Goal: Check status: Check status

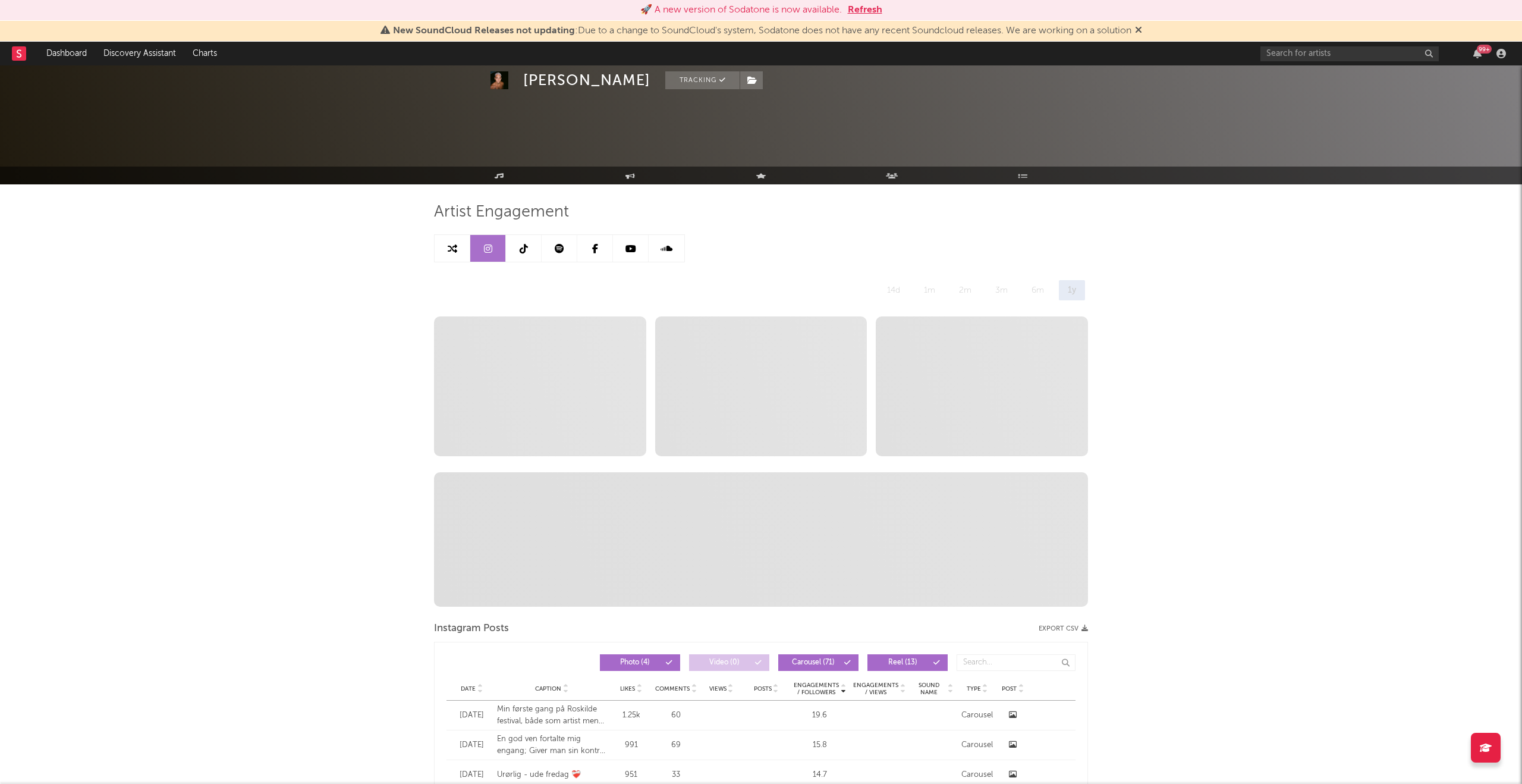
select select "6m"
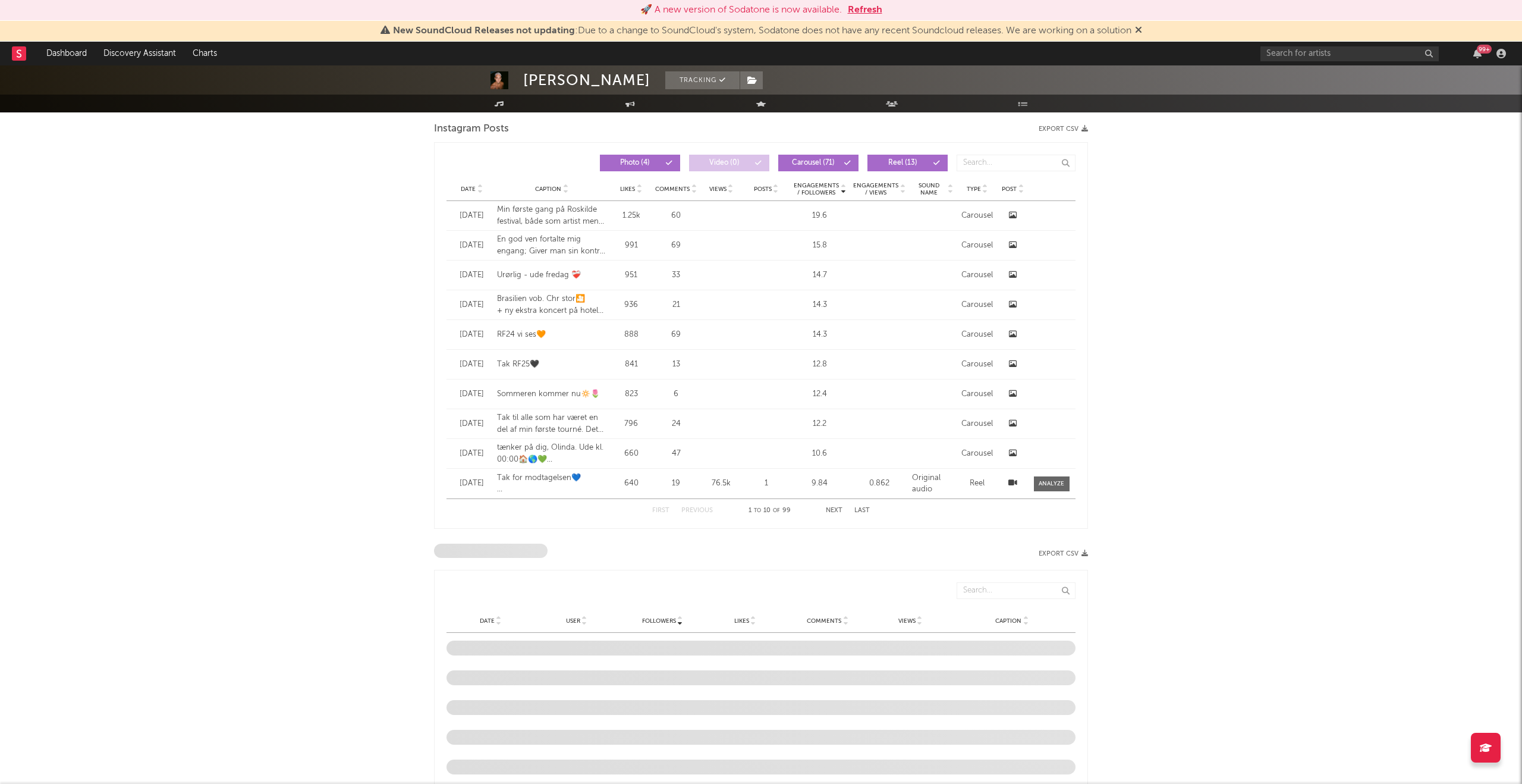
click at [1014, 333] on icon at bounding box center [1014, 334] width 8 height 8
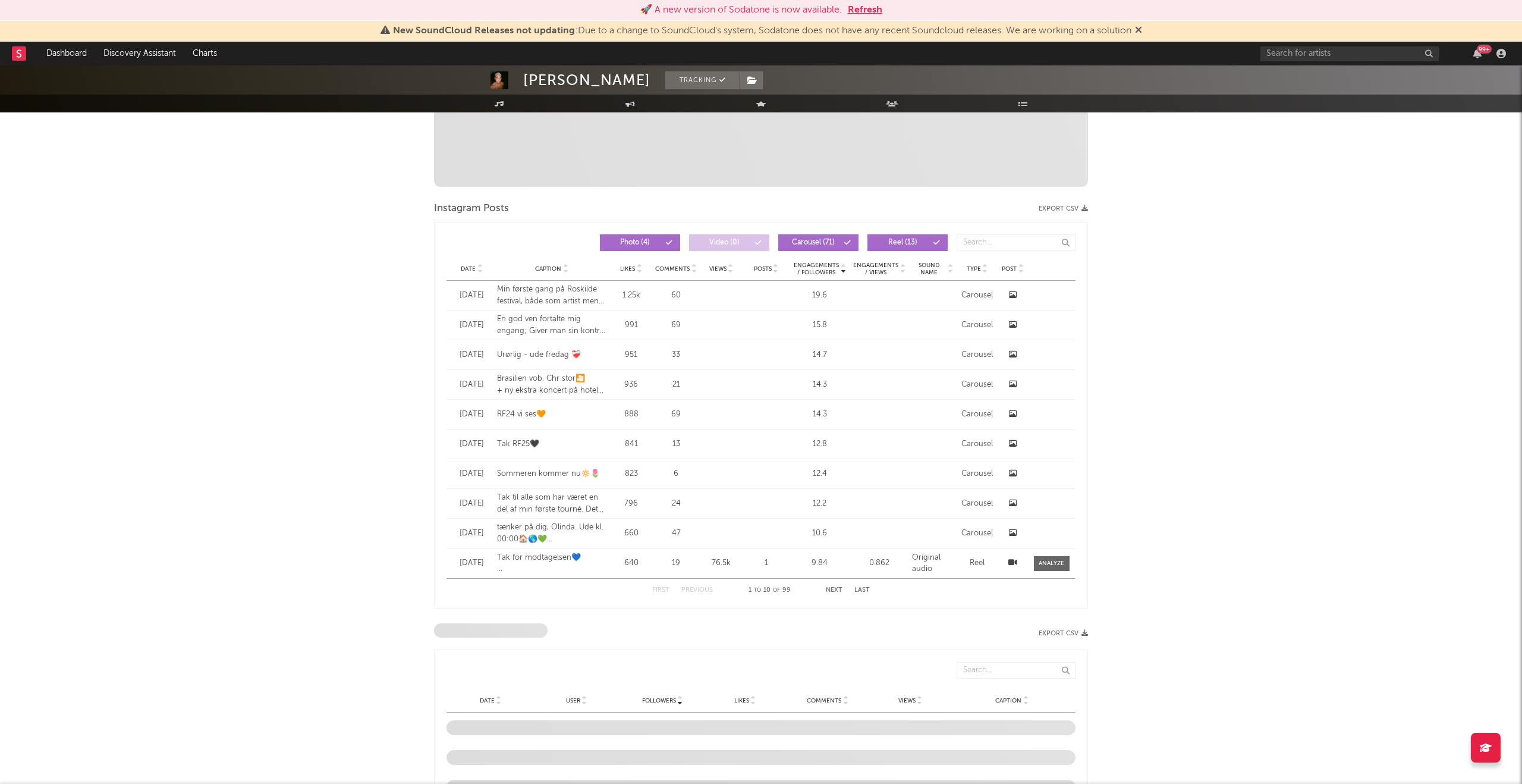
scroll to position [419, 0]
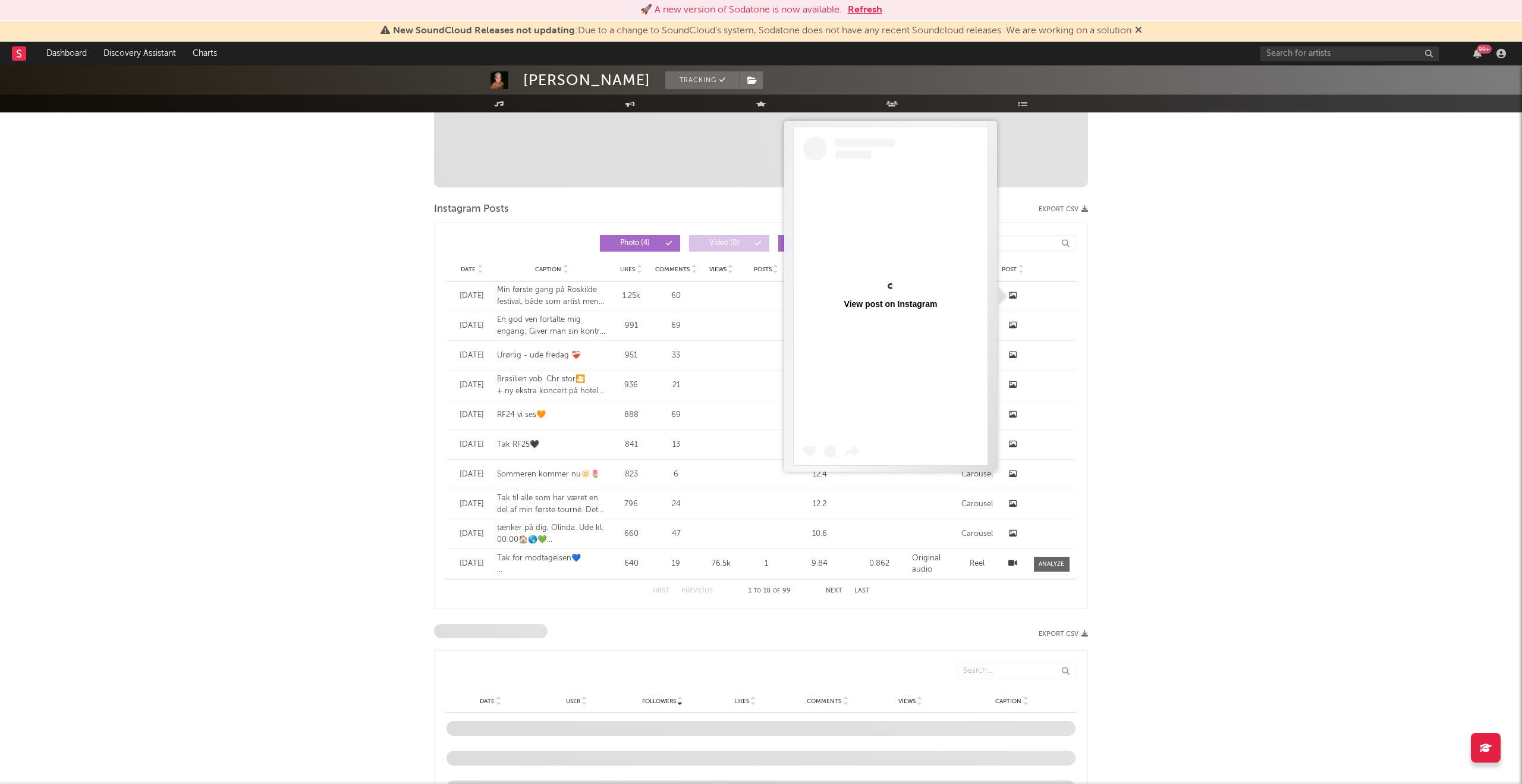
click at [1014, 294] on icon at bounding box center [1014, 295] width 8 height 8
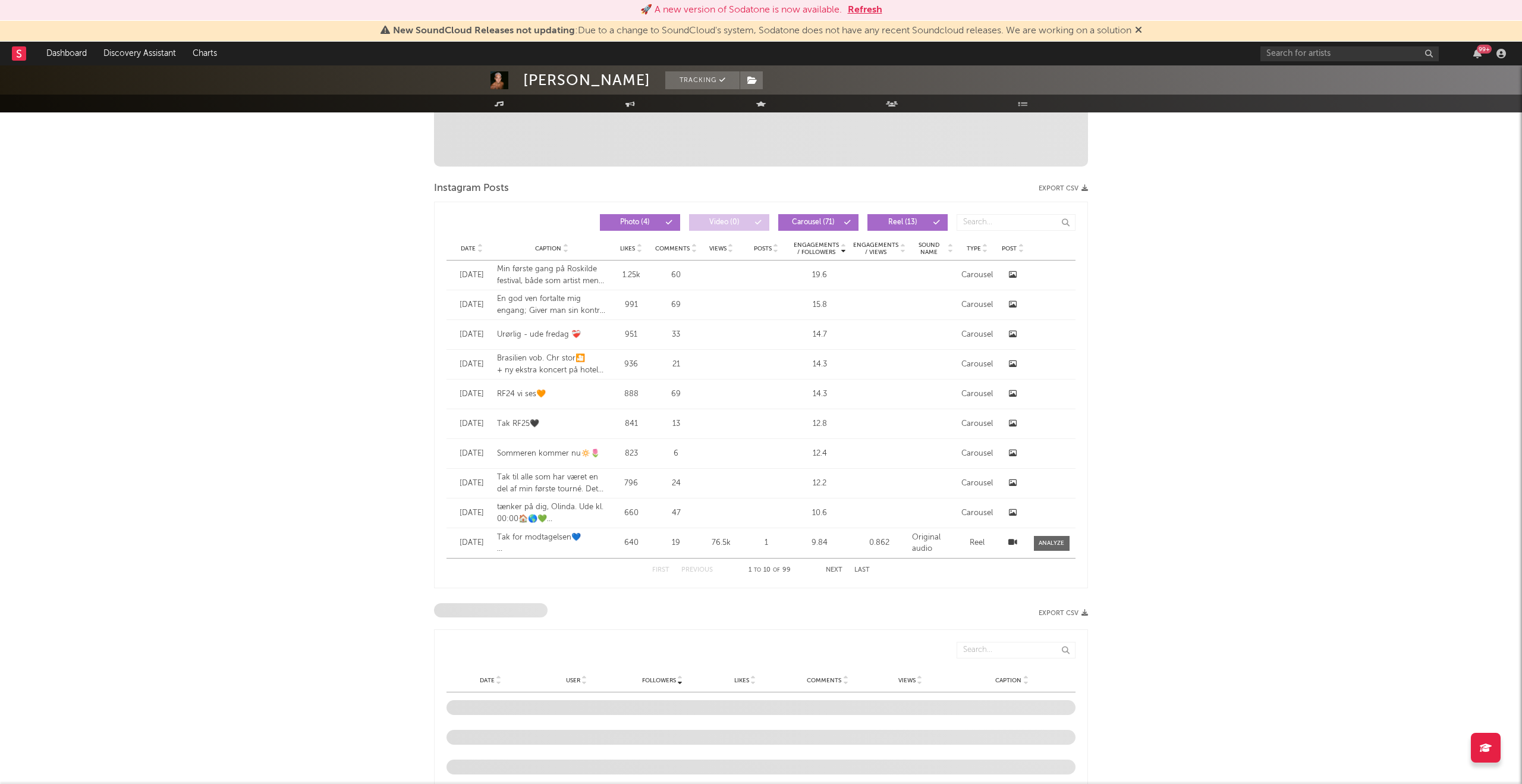
scroll to position [441, 0]
click at [1014, 541] on icon at bounding box center [1013, 542] width 9 height 8
click at [829, 567] on button "Next" at bounding box center [834, 569] width 16 height 7
click at [1014, 333] on icon at bounding box center [1014, 333] width 8 height 8
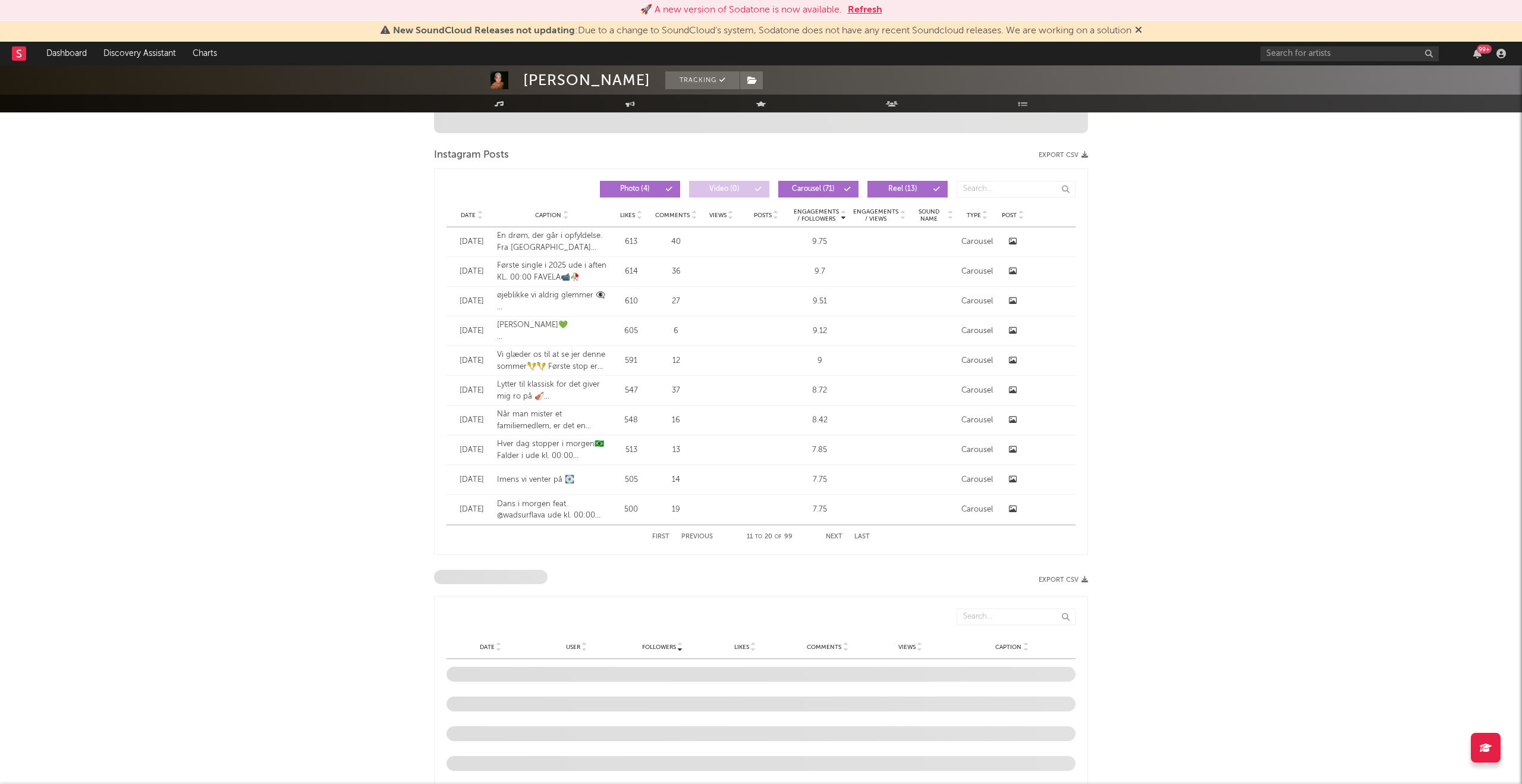
scroll to position [477, 0]
click at [1014, 355] on icon at bounding box center [1014, 357] width 8 height 8
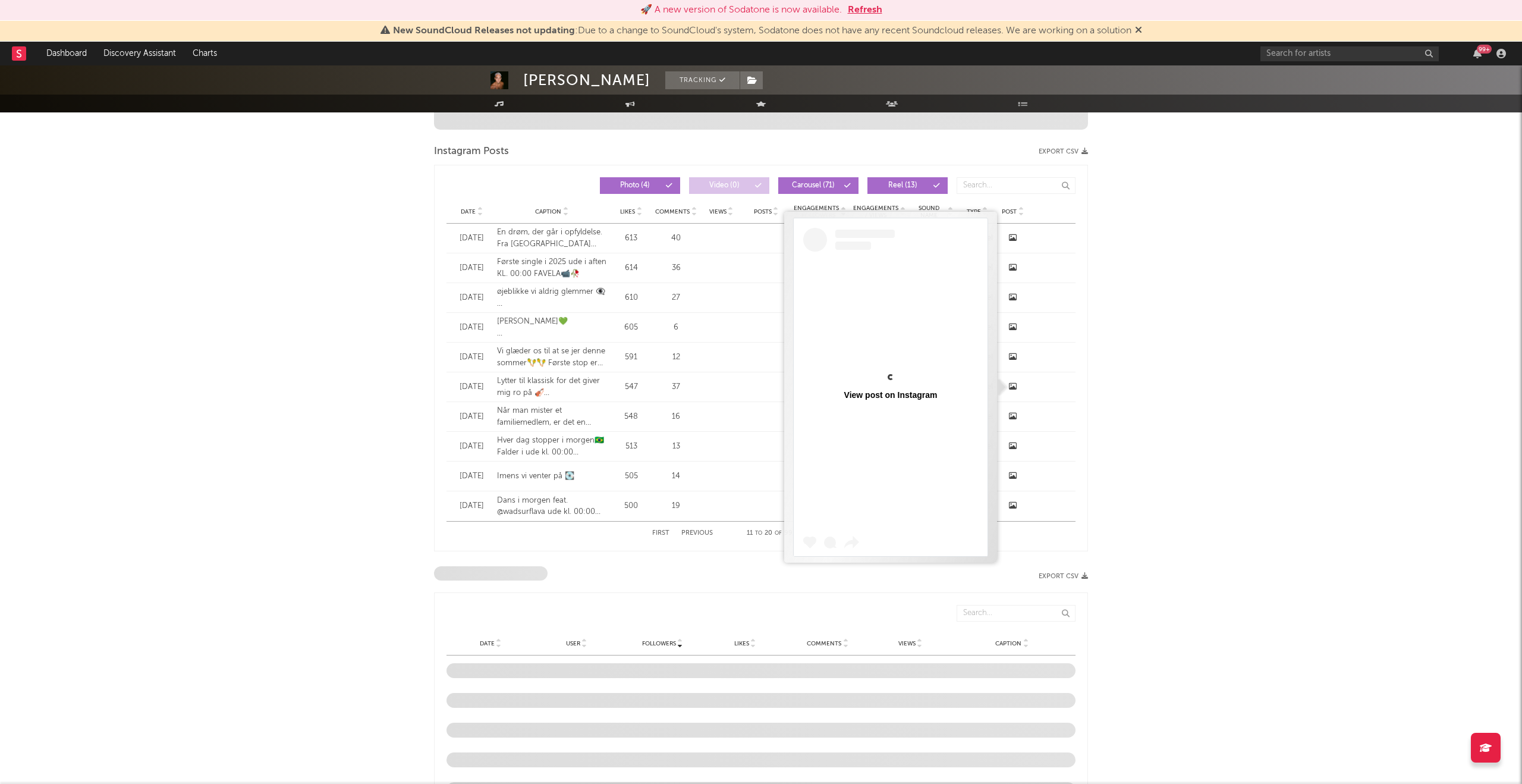
click at [1014, 385] on icon at bounding box center [1014, 386] width 8 height 8
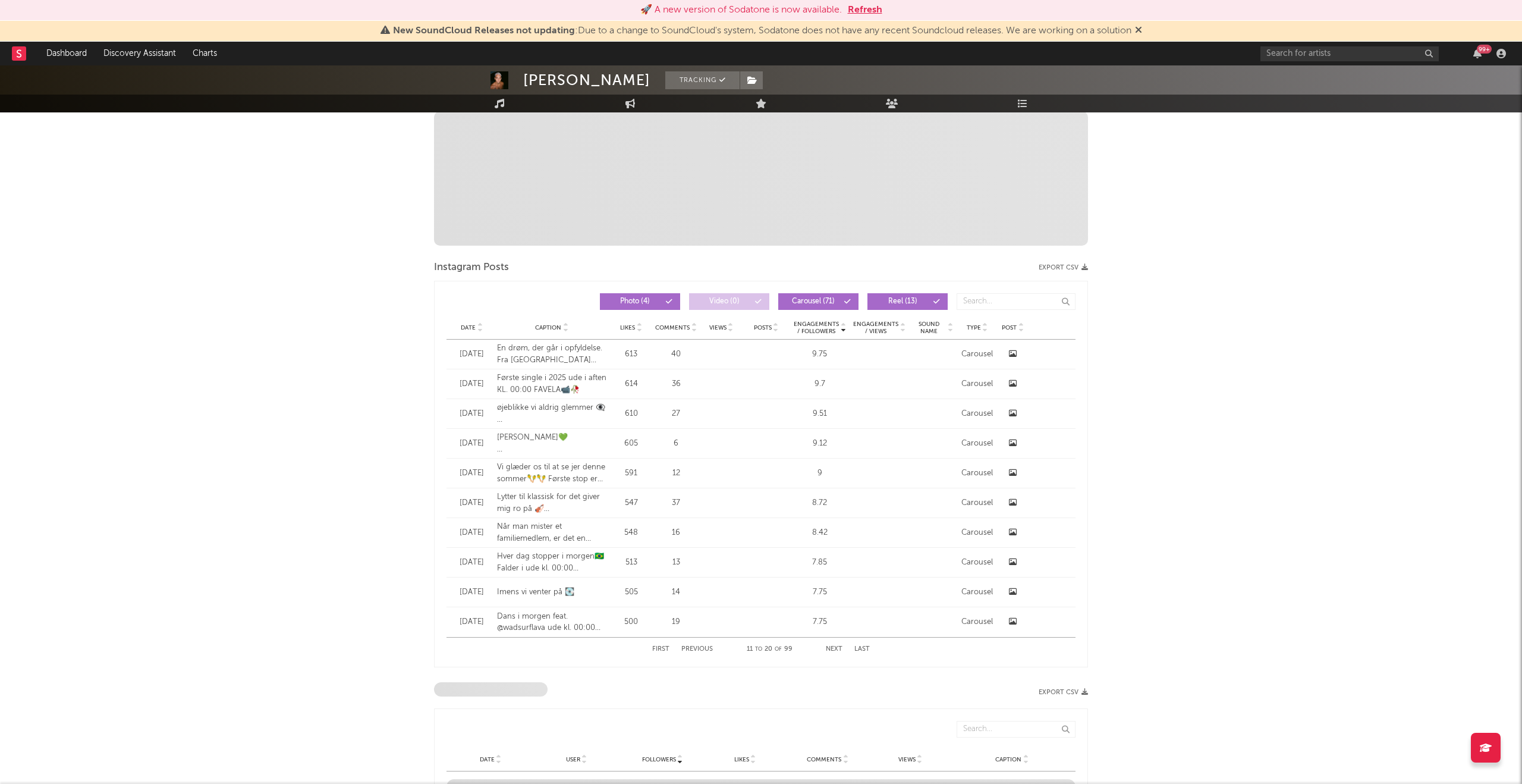
scroll to position [372, 0]
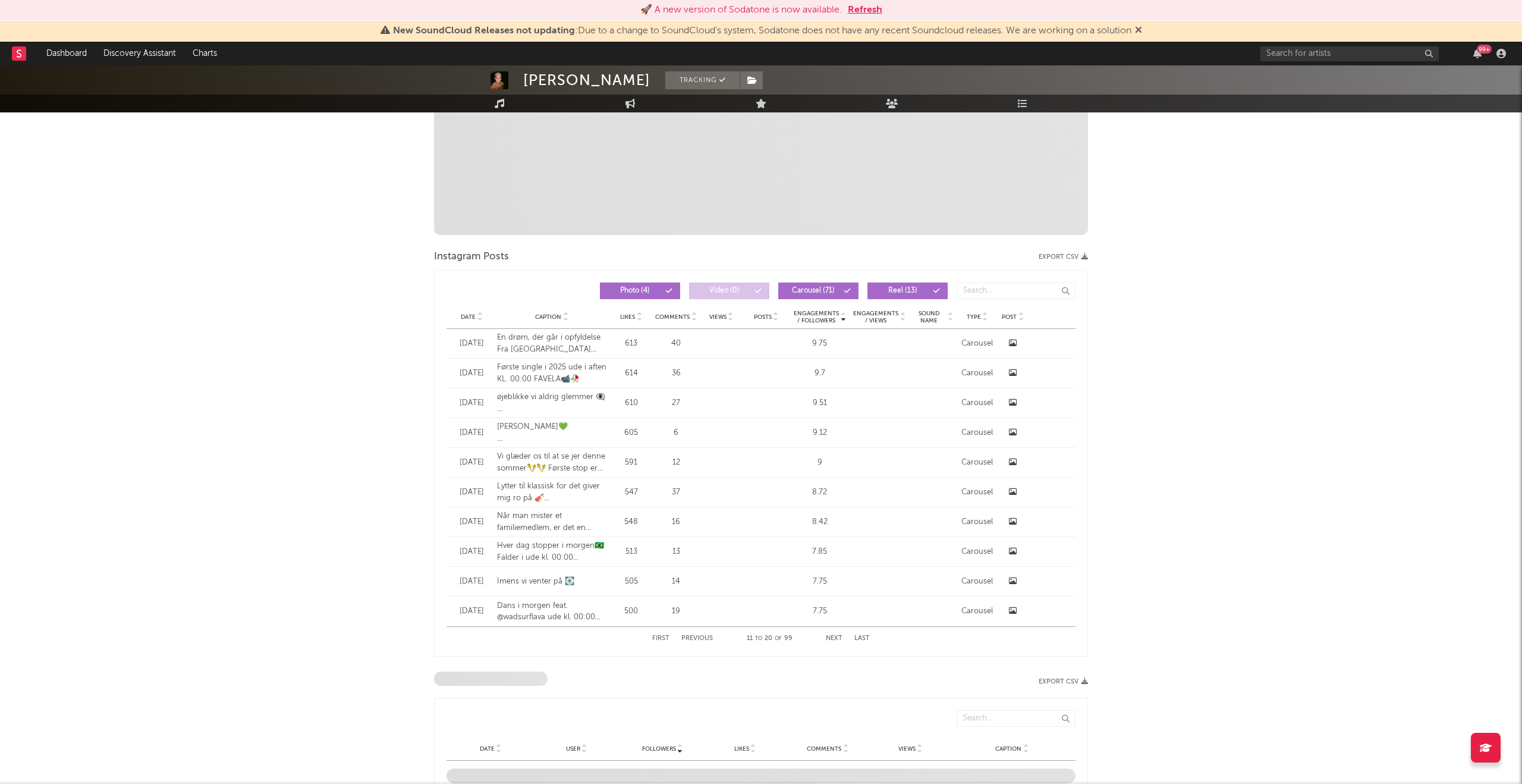
click at [662, 638] on button "First" at bounding box center [661, 638] width 17 height 7
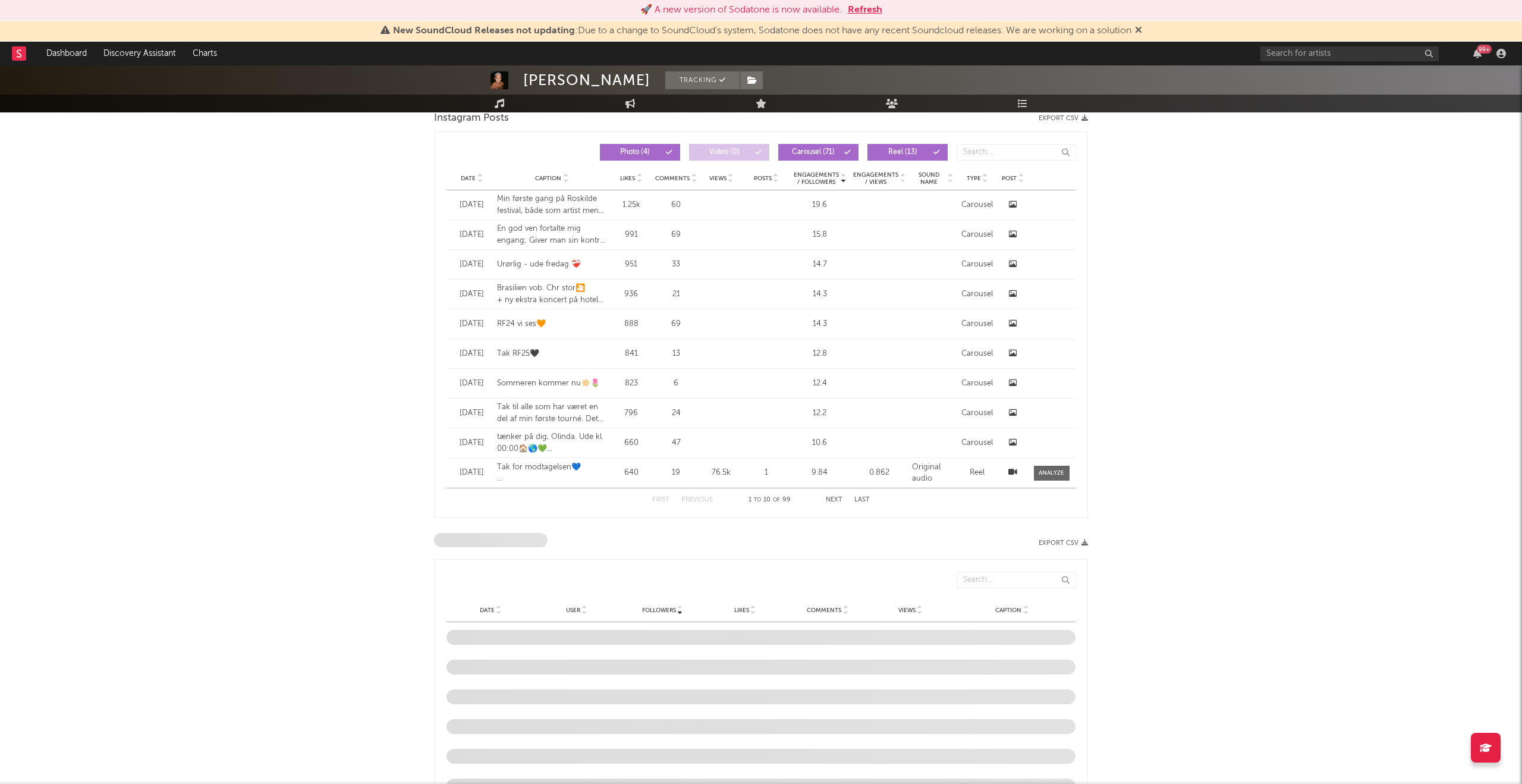
scroll to position [511, 0]
click at [835, 499] on button "Next" at bounding box center [834, 499] width 16 height 7
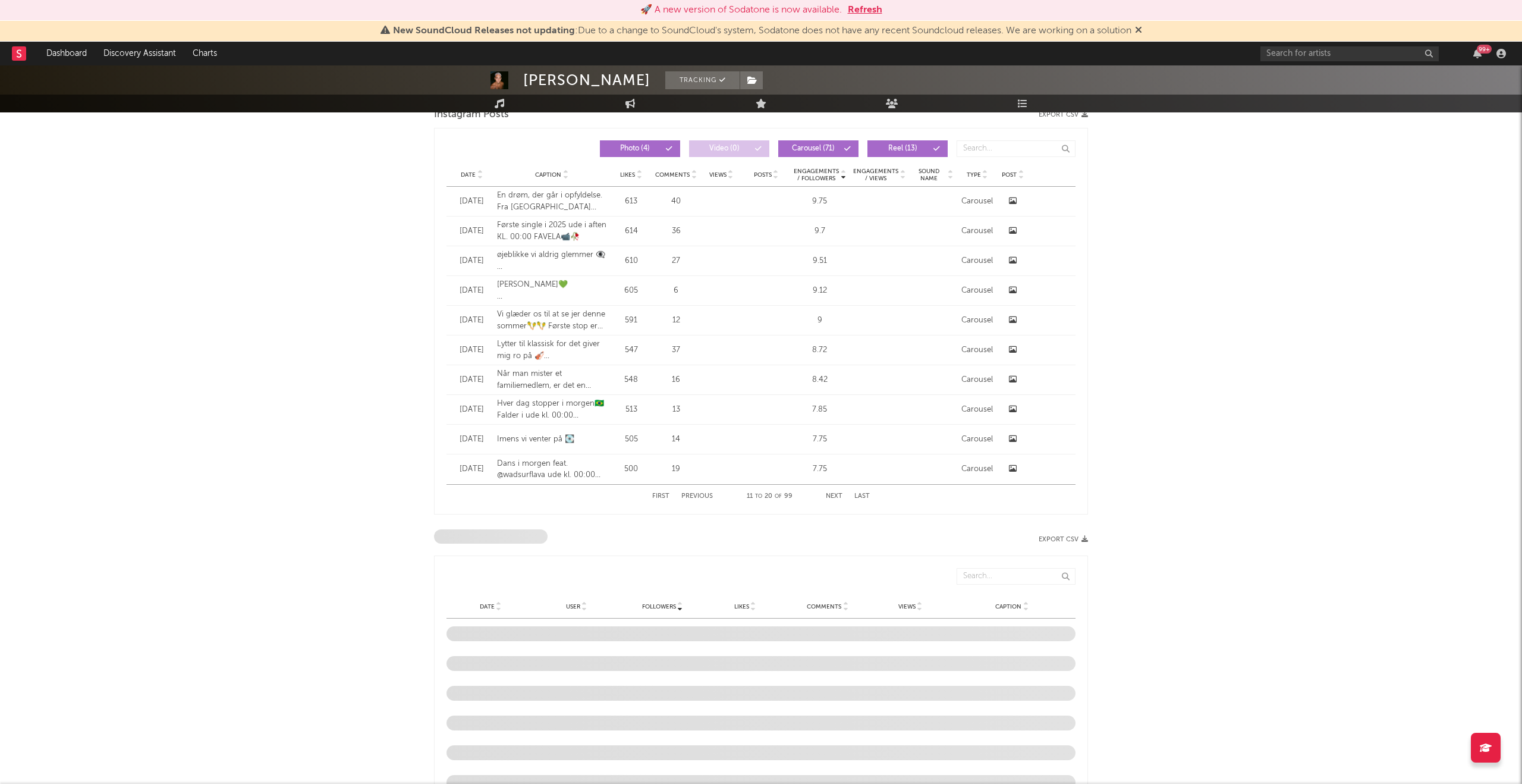
click at [1014, 379] on icon at bounding box center [1014, 379] width 8 height 8
click at [832, 496] on button "Next" at bounding box center [834, 498] width 16 height 7
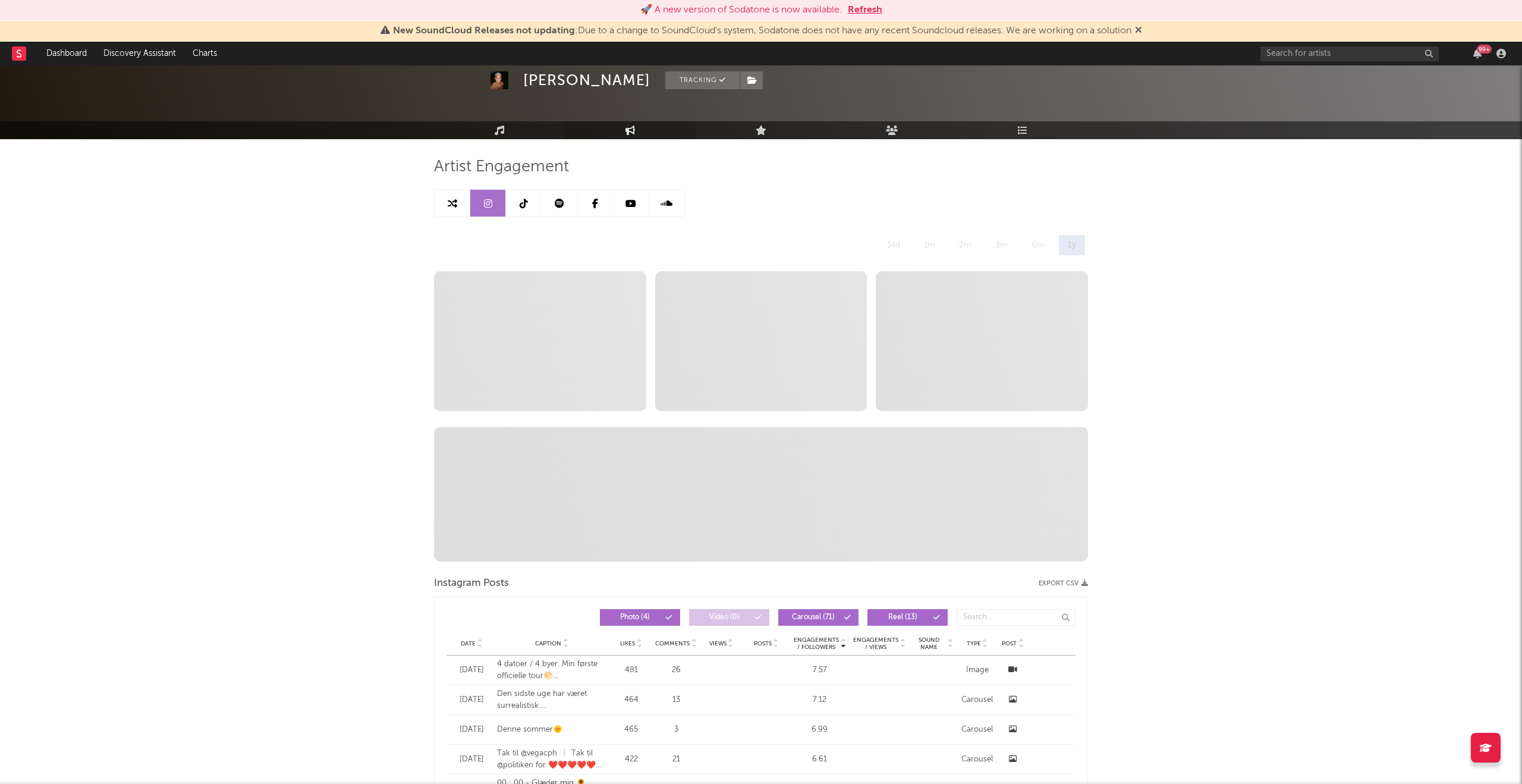
scroll to position [0, 0]
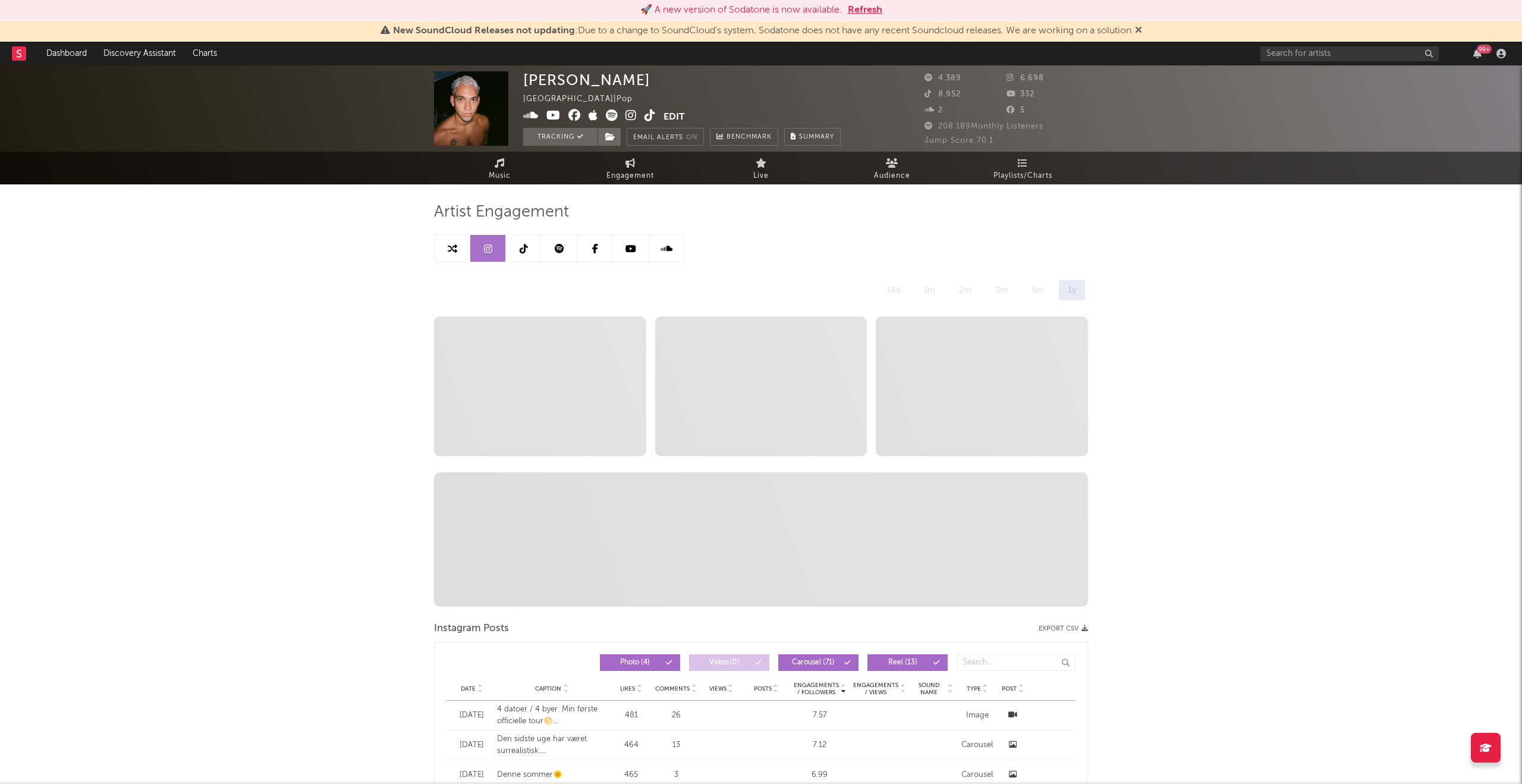
click at [521, 249] on icon at bounding box center [524, 249] width 8 height 10
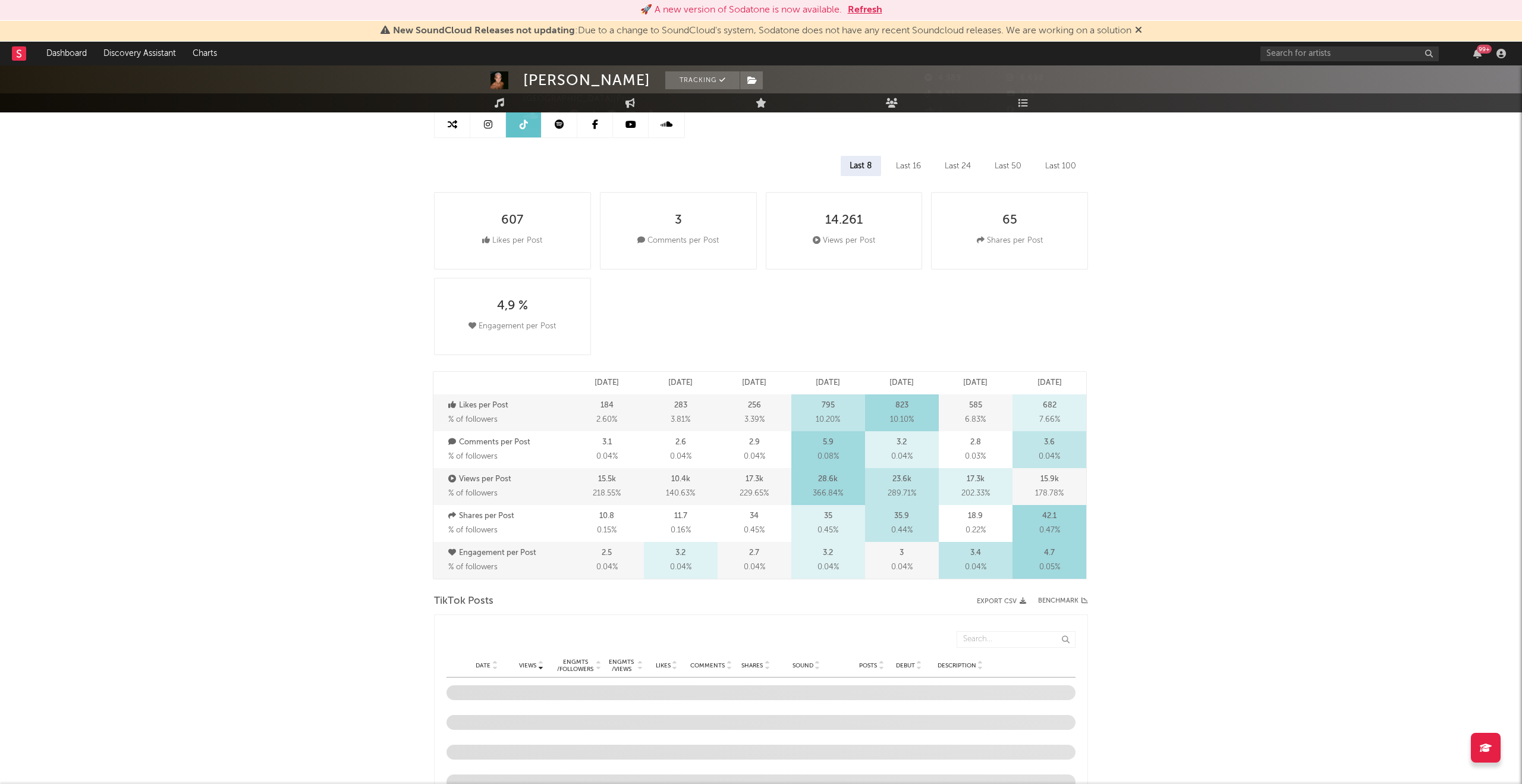
select select "6m"
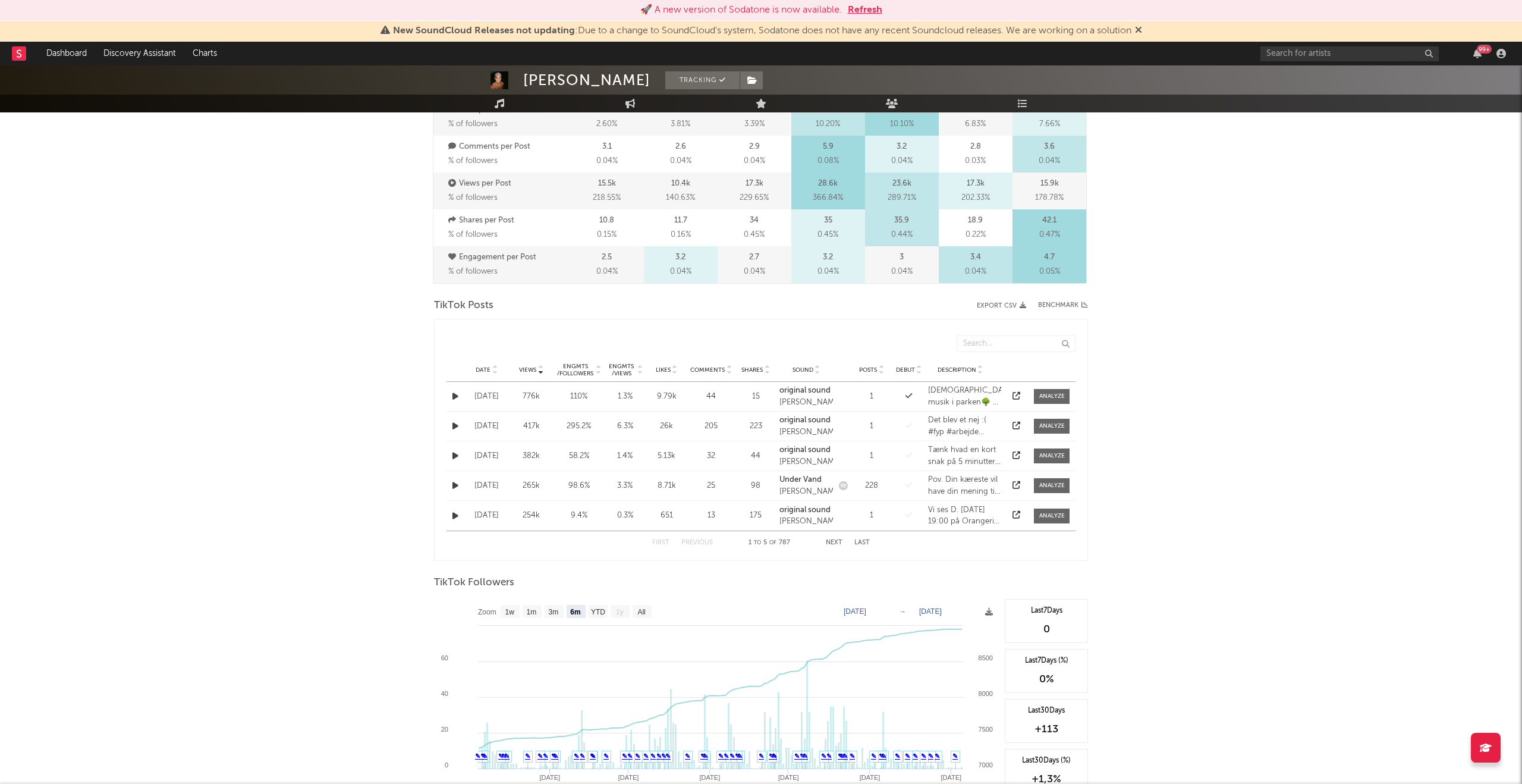
scroll to position [425, 0]
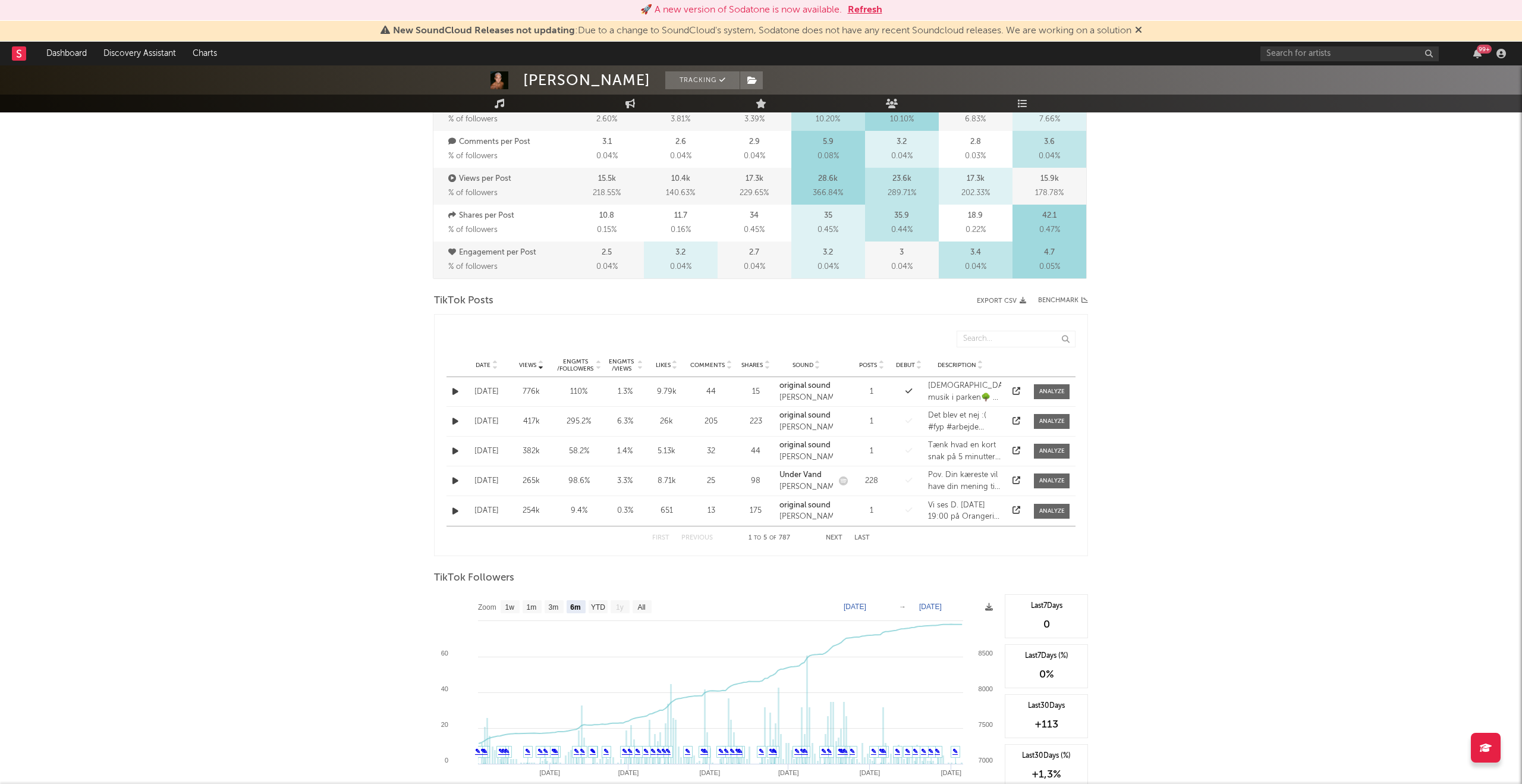
click at [495, 366] on icon at bounding box center [495, 368] width 6 height 5
click at [600, 368] on icon at bounding box center [598, 368] width 6 height 5
click at [639, 368] on icon at bounding box center [639, 368] width 6 height 5
click at [541, 368] on icon at bounding box center [540, 368] width 6 height 5
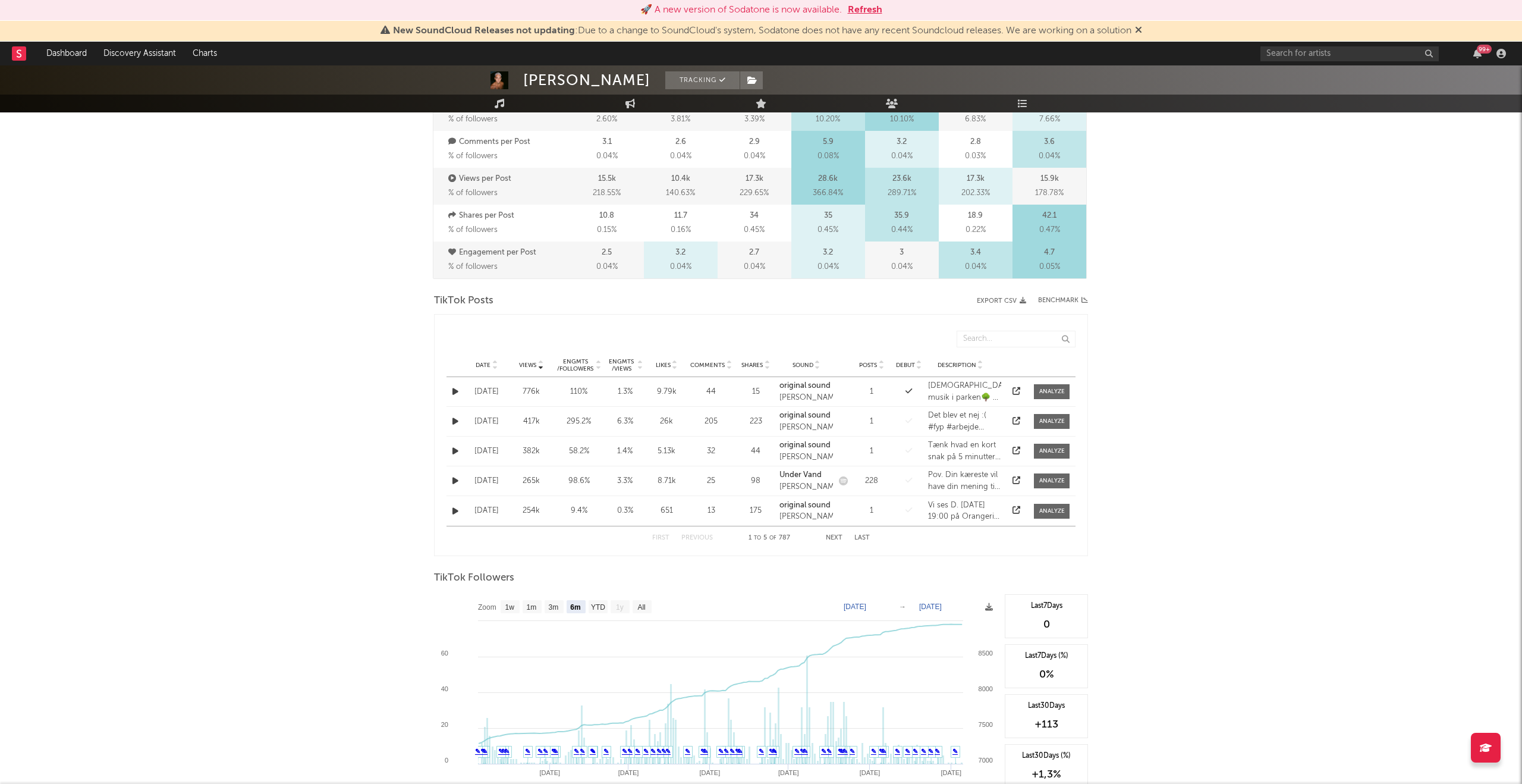
click at [639, 366] on icon at bounding box center [639, 368] width 6 height 5
click at [675, 368] on icon at bounding box center [674, 368] width 6 height 5
click at [542, 368] on icon at bounding box center [540, 368] width 6 height 5
click at [676, 368] on icon at bounding box center [674, 368] width 6 height 5
click at [730, 369] on div "Date Views Engmts / Followers Engmts / Views Likes Comments Shares Sound Posts …" at bounding box center [761, 364] width 629 height 24
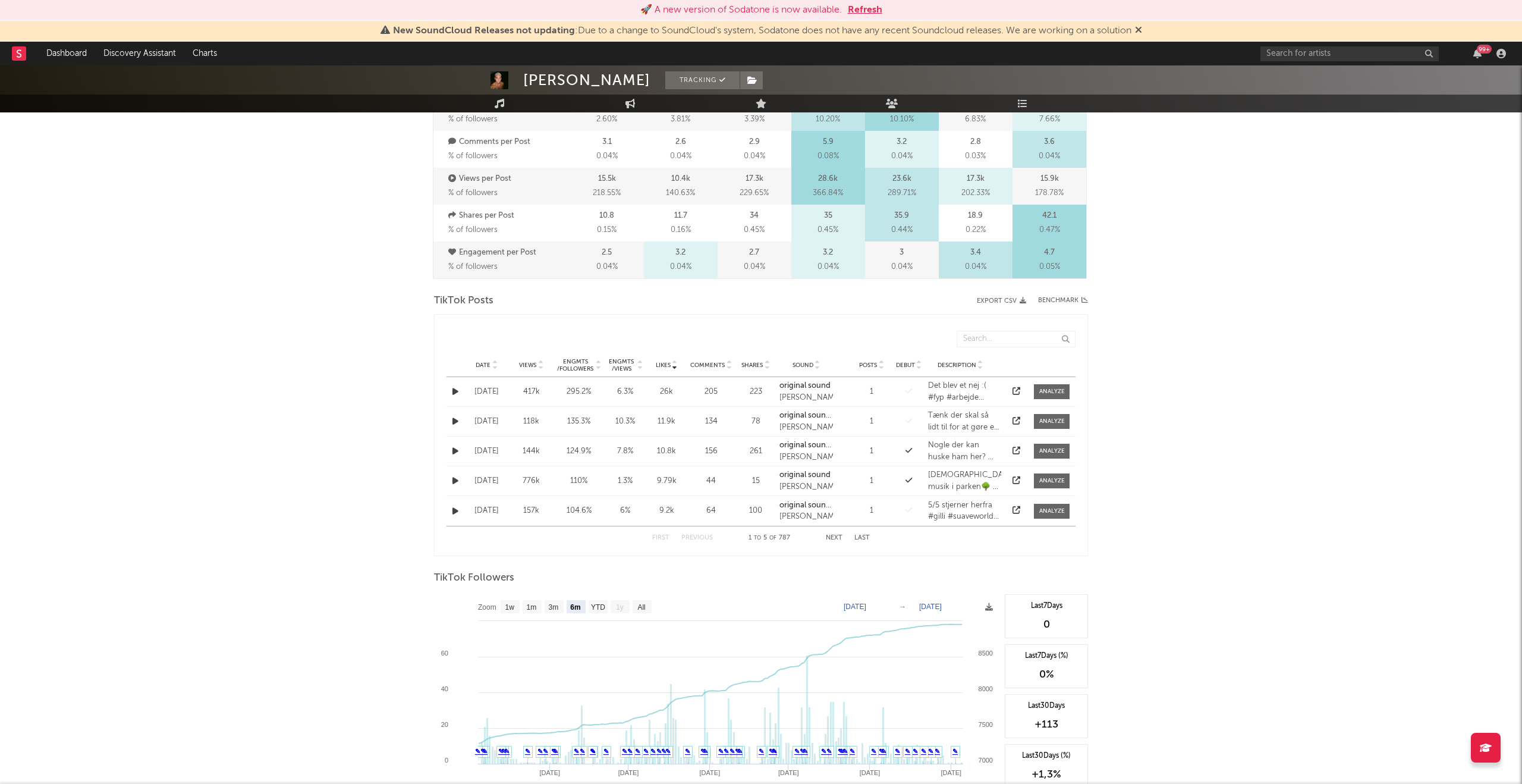
click at [728, 367] on icon at bounding box center [729, 368] width 6 height 5
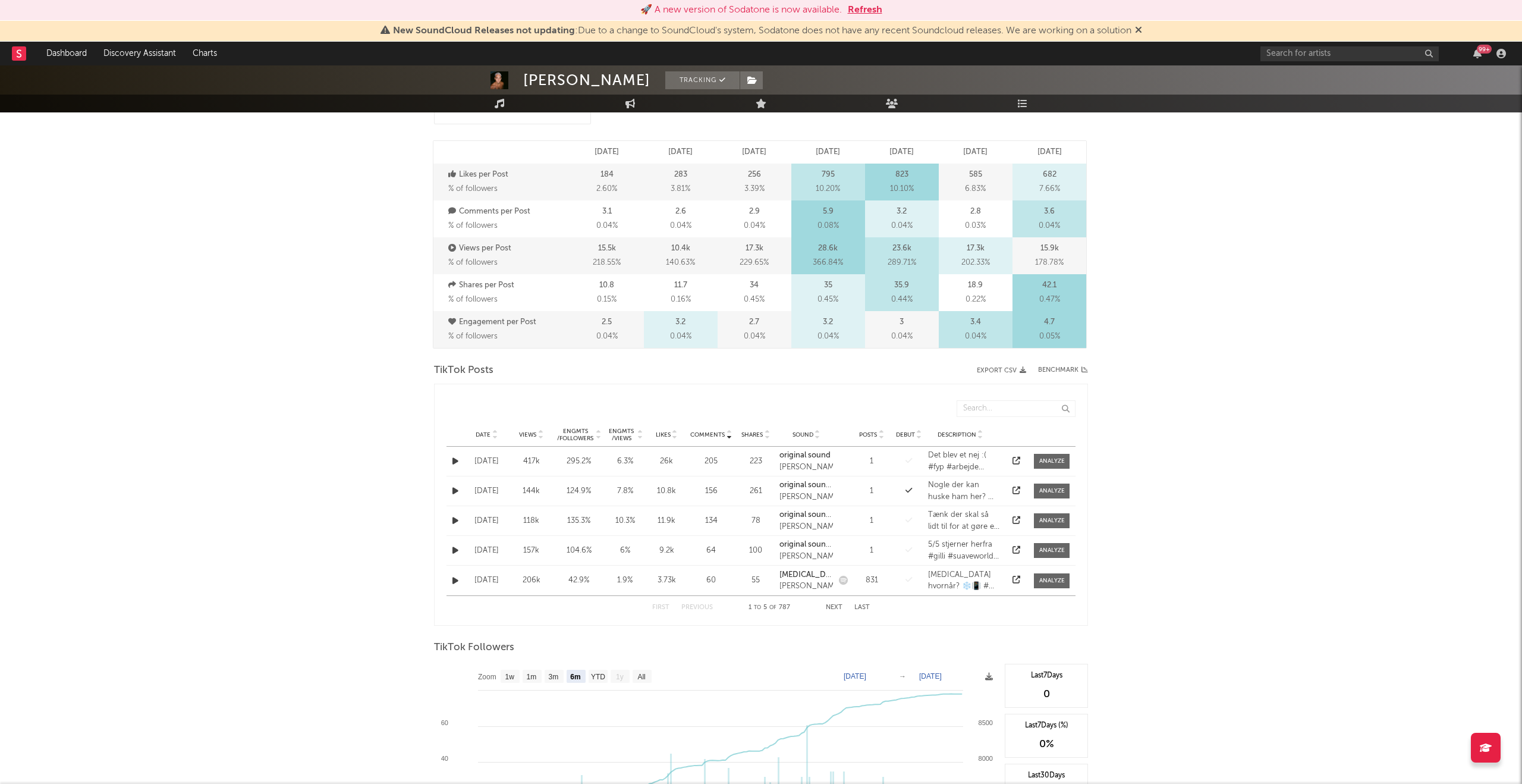
scroll to position [357, 0]
click at [544, 436] on div "Views" at bounding box center [531, 432] width 39 height 9
click at [598, 437] on icon at bounding box center [598, 435] width 6 height 5
click at [640, 434] on icon at bounding box center [639, 435] width 6 height 5
click at [600, 436] on icon at bounding box center [598, 435] width 6 height 5
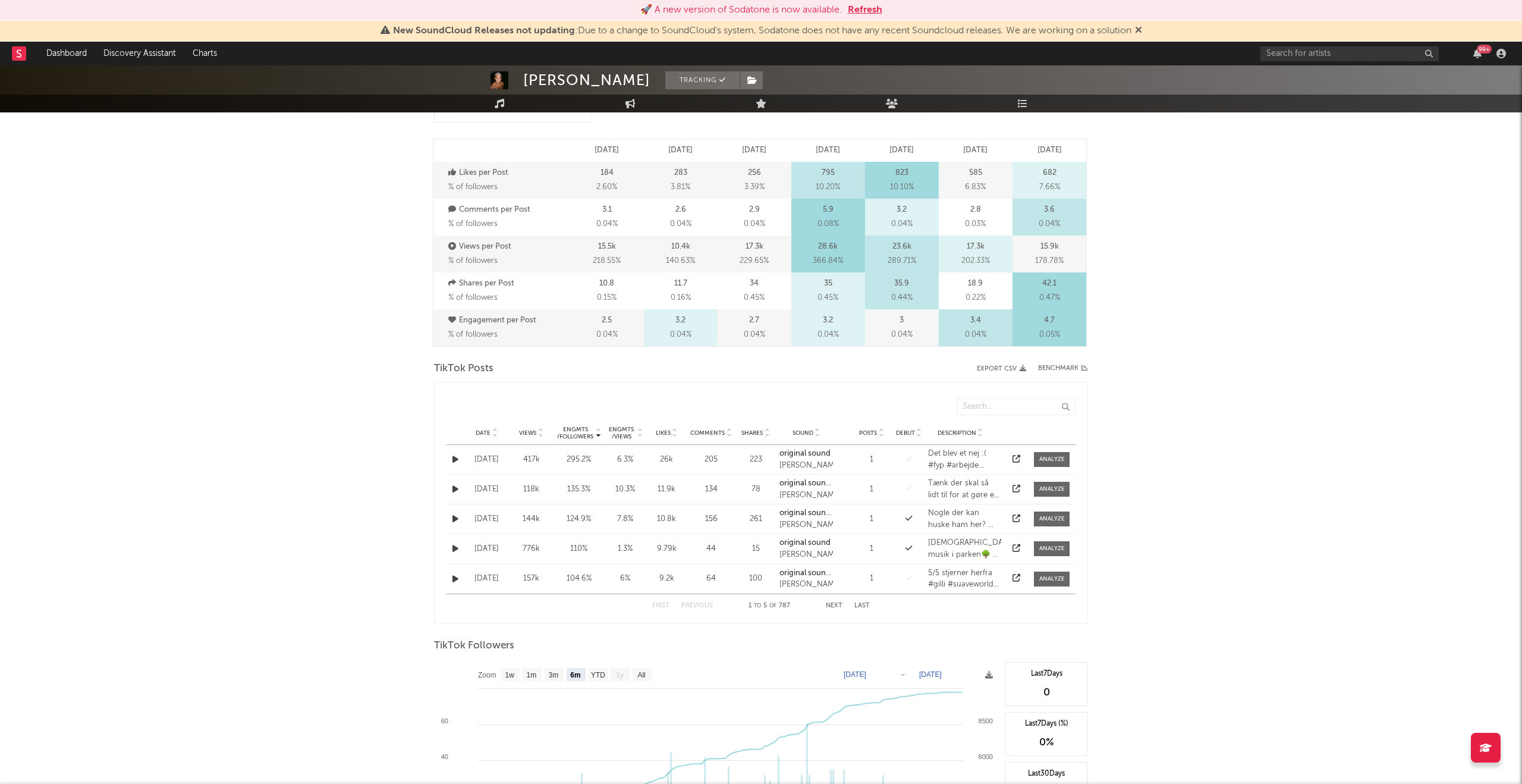
click at [598, 435] on icon at bounding box center [598, 435] width 6 height 5
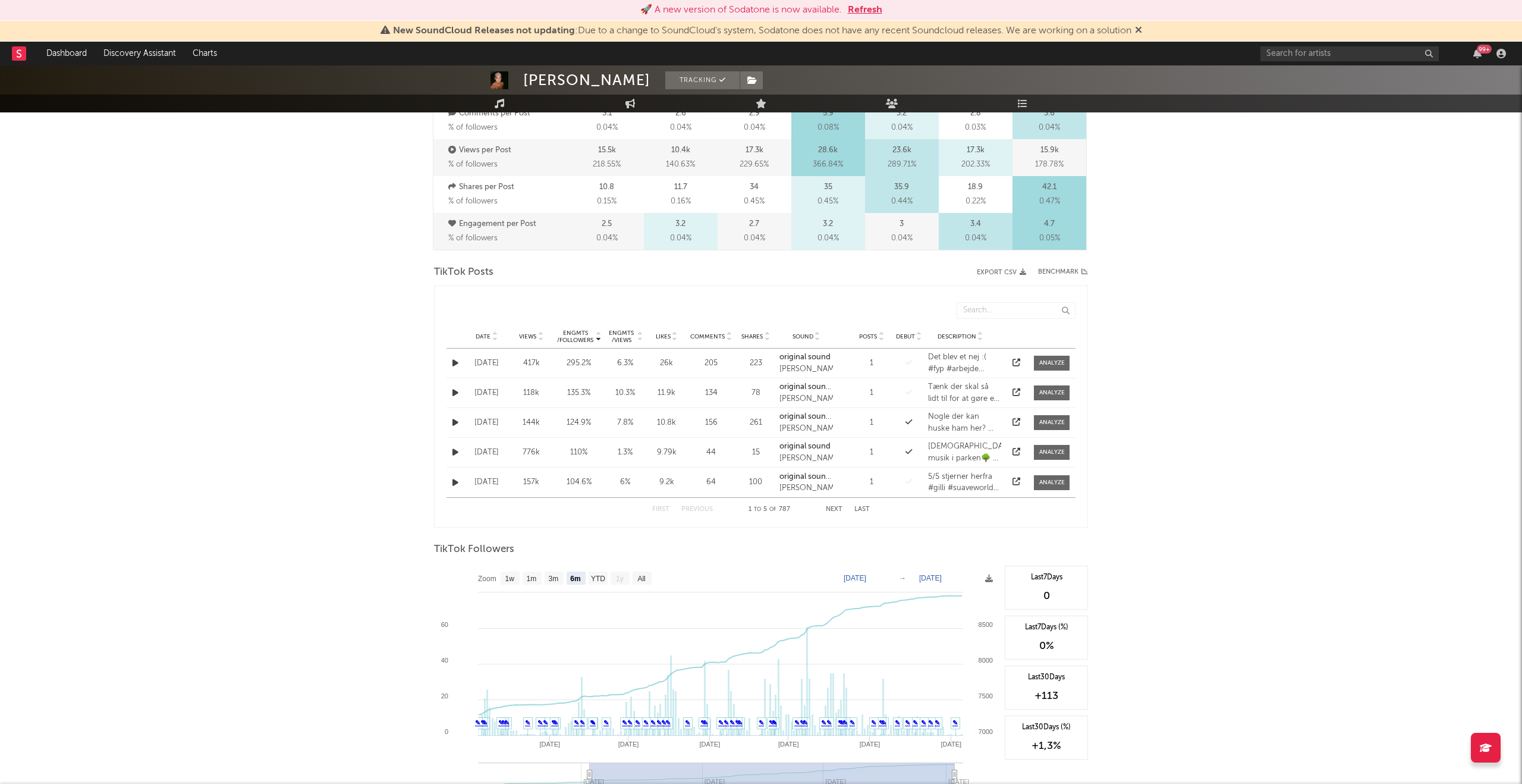
scroll to position [0, 0]
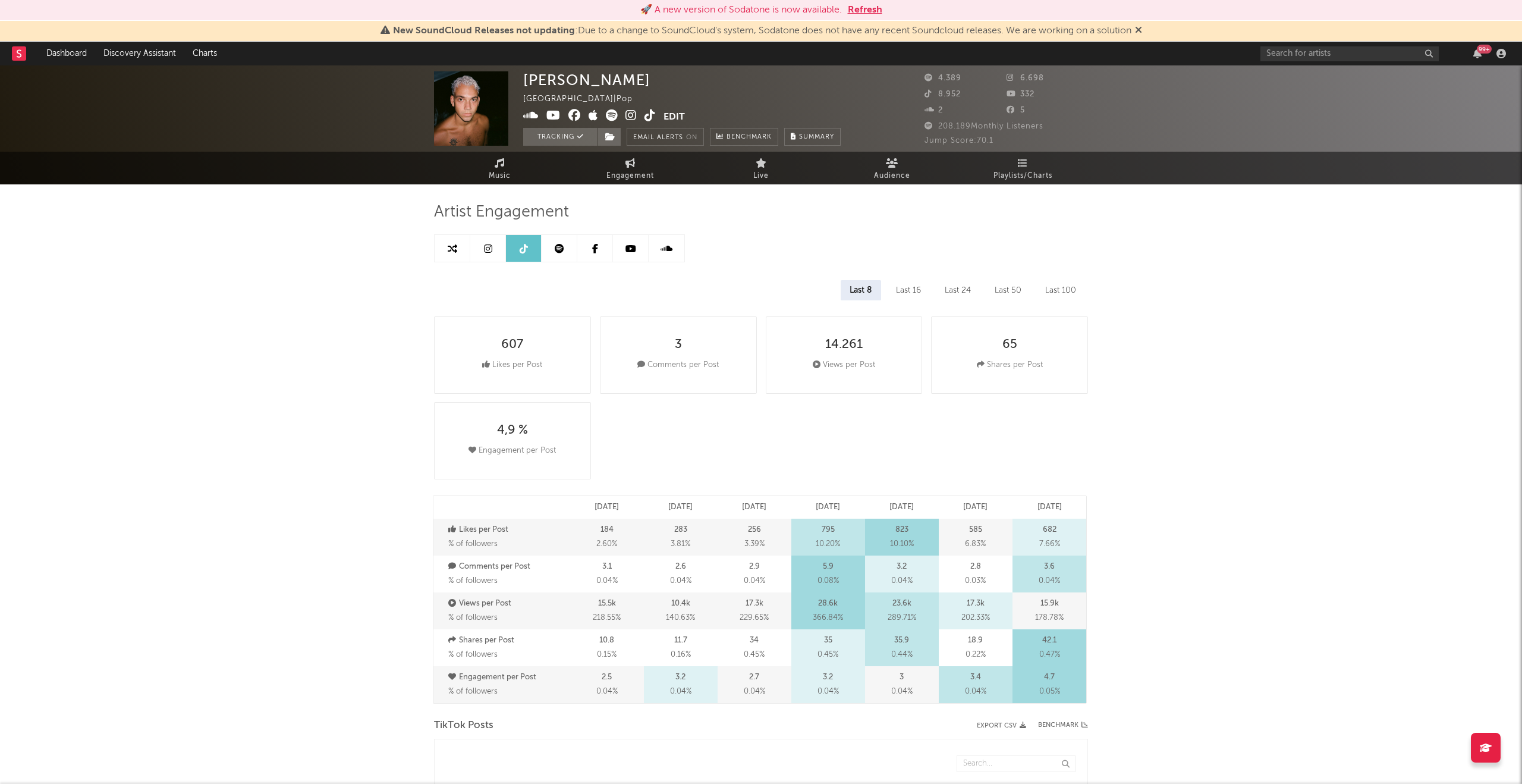
click at [484, 245] on icon at bounding box center [488, 249] width 8 height 10
select select "6m"
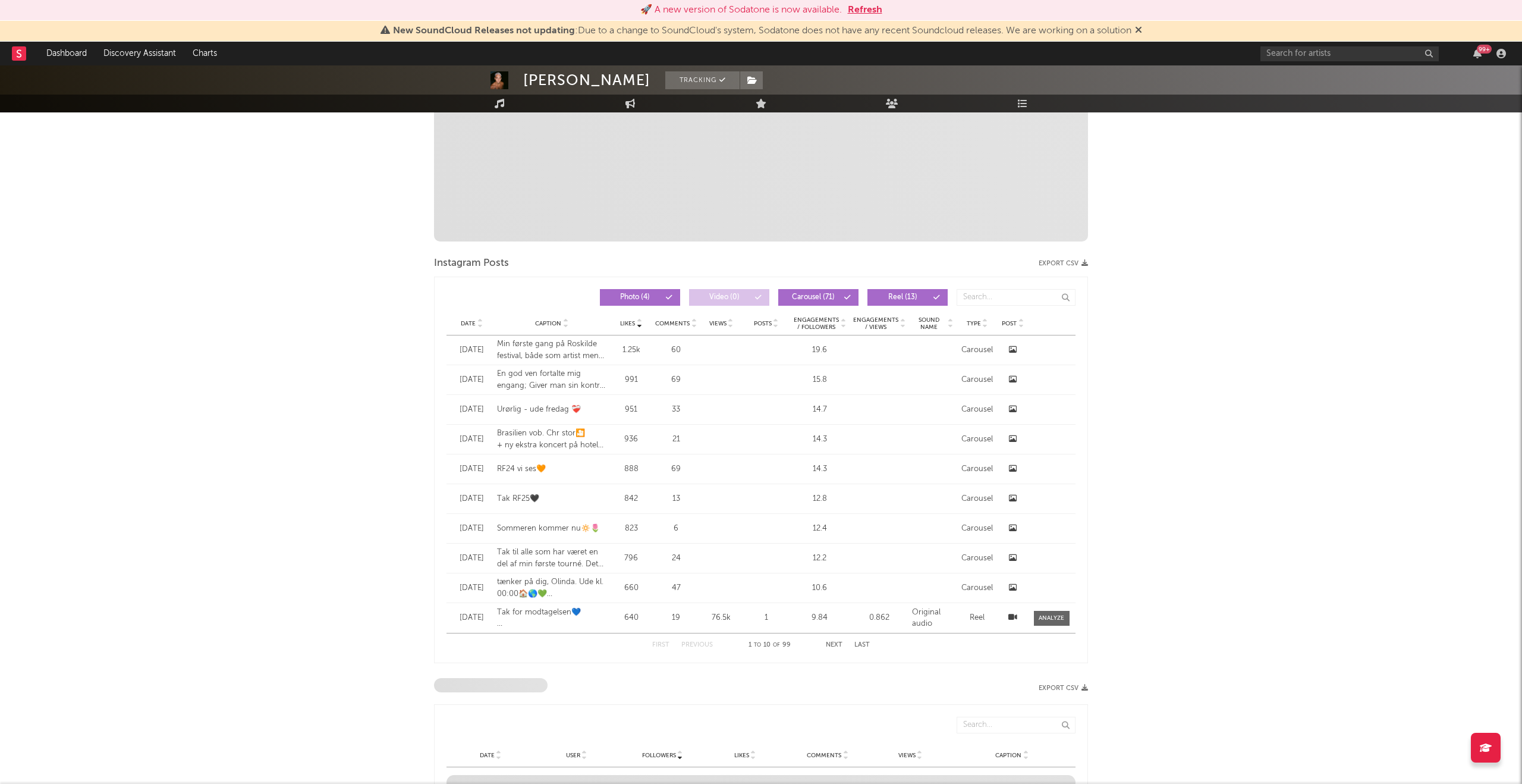
scroll to position [377, 0]
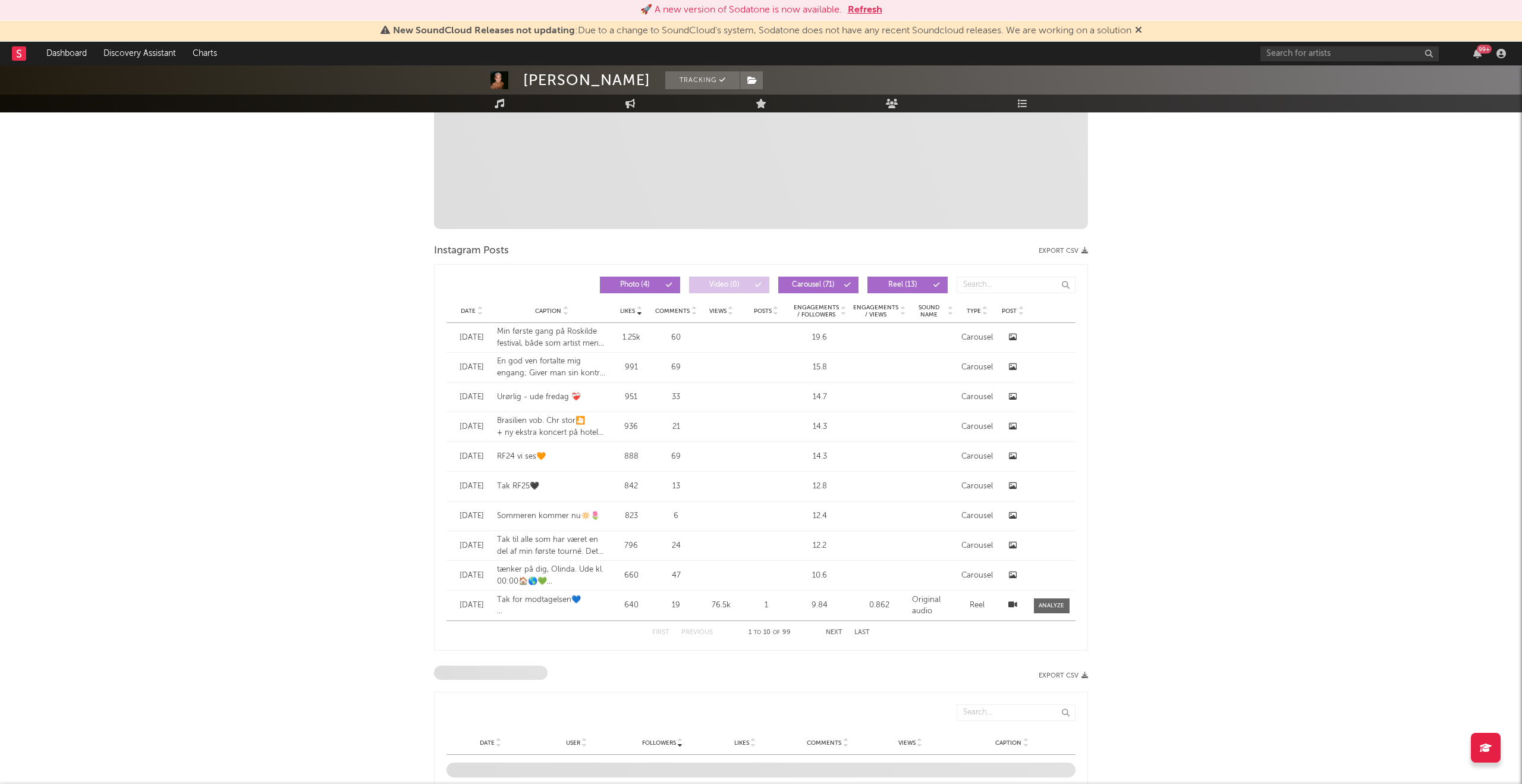
click at [844, 312] on icon at bounding box center [844, 313] width 6 height 5
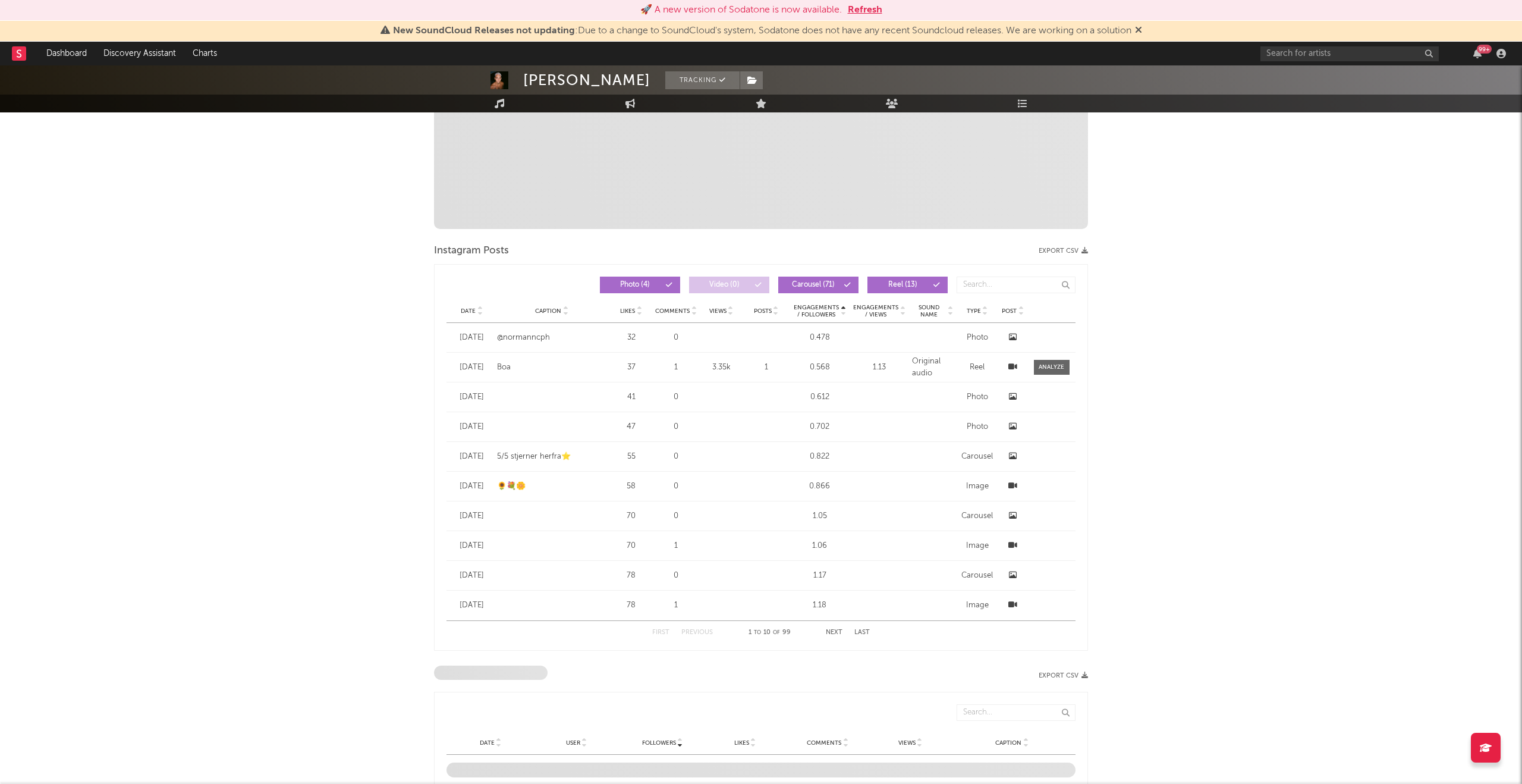
click at [844, 312] on icon at bounding box center [844, 313] width 6 height 5
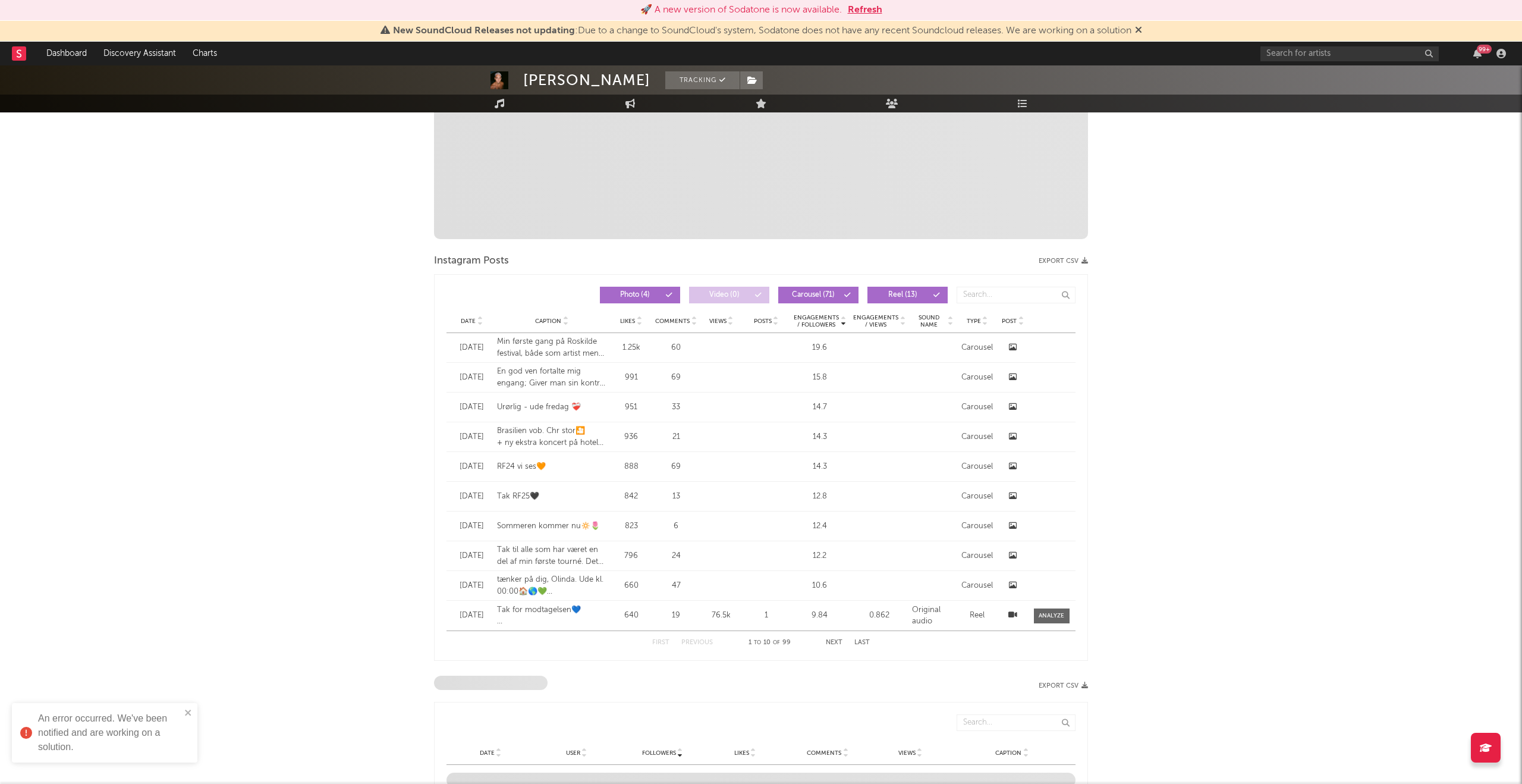
scroll to position [0, 0]
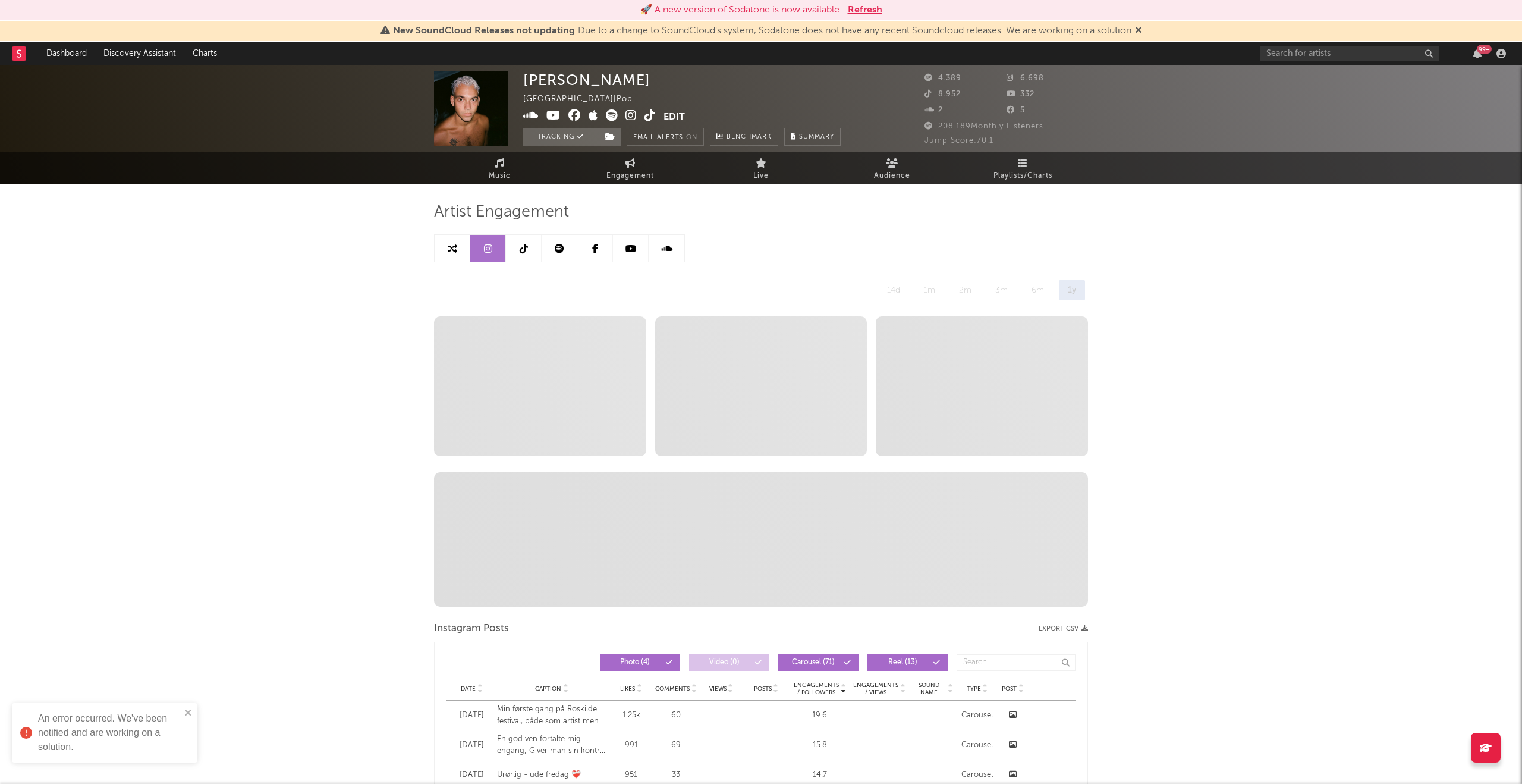
click at [523, 249] on icon at bounding box center [524, 249] width 8 height 10
select select "6m"
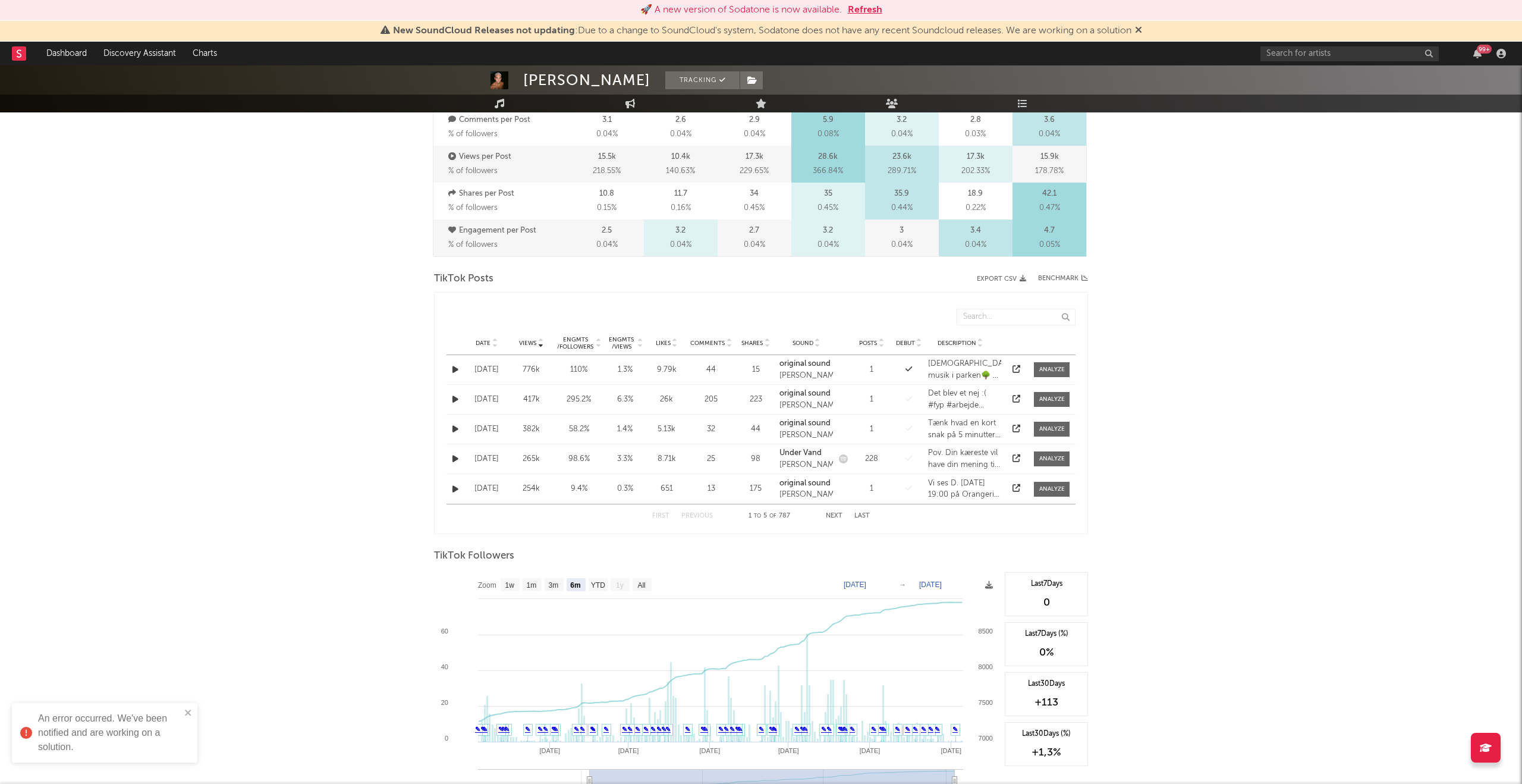
scroll to position [399, 0]
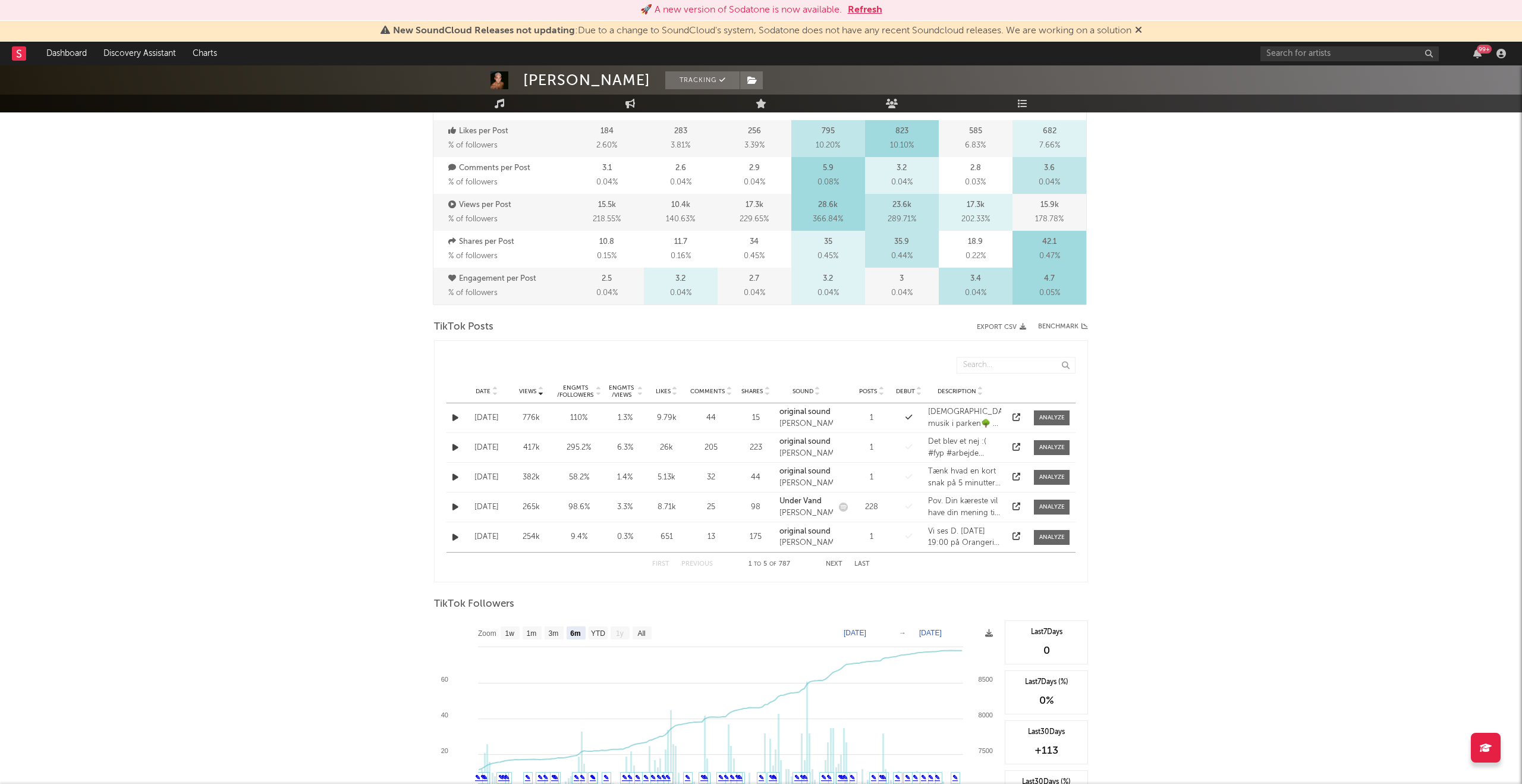
click at [600, 393] on icon at bounding box center [598, 394] width 6 height 5
click at [1015, 477] on icon at bounding box center [1017, 477] width 8 height 8
click at [1016, 506] on icon at bounding box center [1017, 507] width 8 height 8
click at [835, 564] on button "Next" at bounding box center [834, 564] width 16 height 7
click at [1016, 447] on icon at bounding box center [1017, 447] width 8 height 8
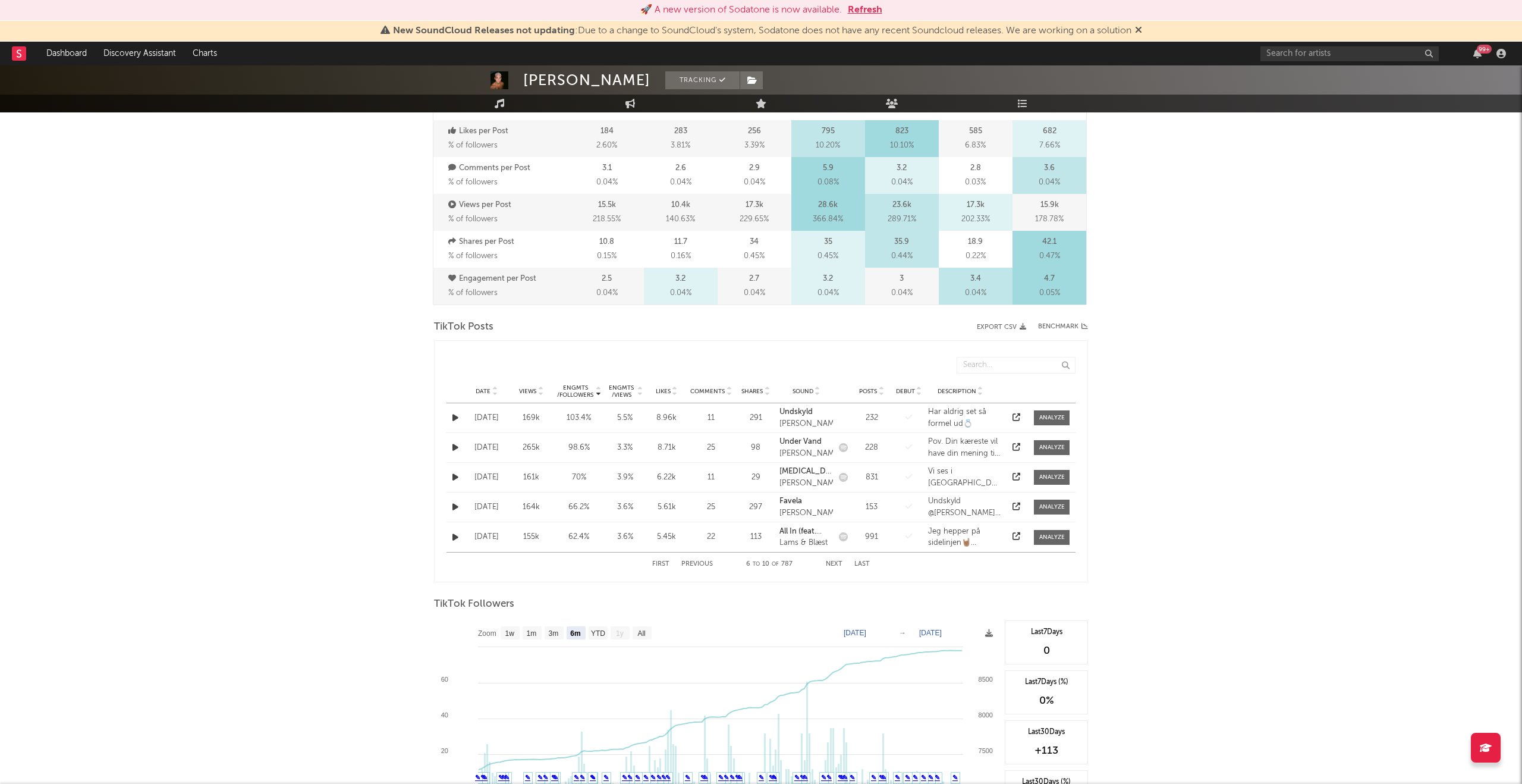
click at [1016, 476] on icon at bounding box center [1017, 477] width 8 height 8
click at [690, 562] on button "Previous" at bounding box center [697, 564] width 32 height 7
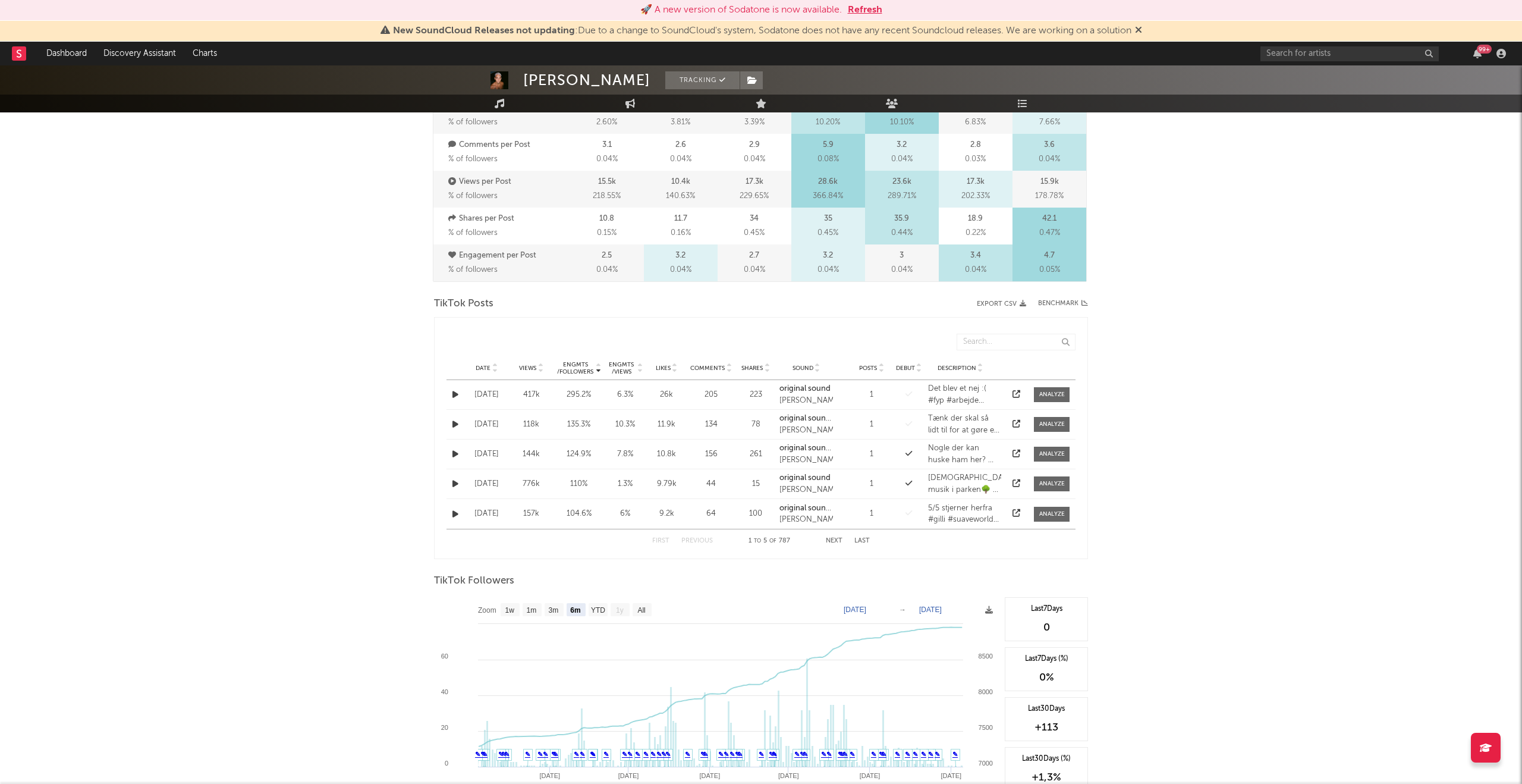
scroll to position [422, 0]
click at [828, 538] on button "Next" at bounding box center [834, 540] width 16 height 7
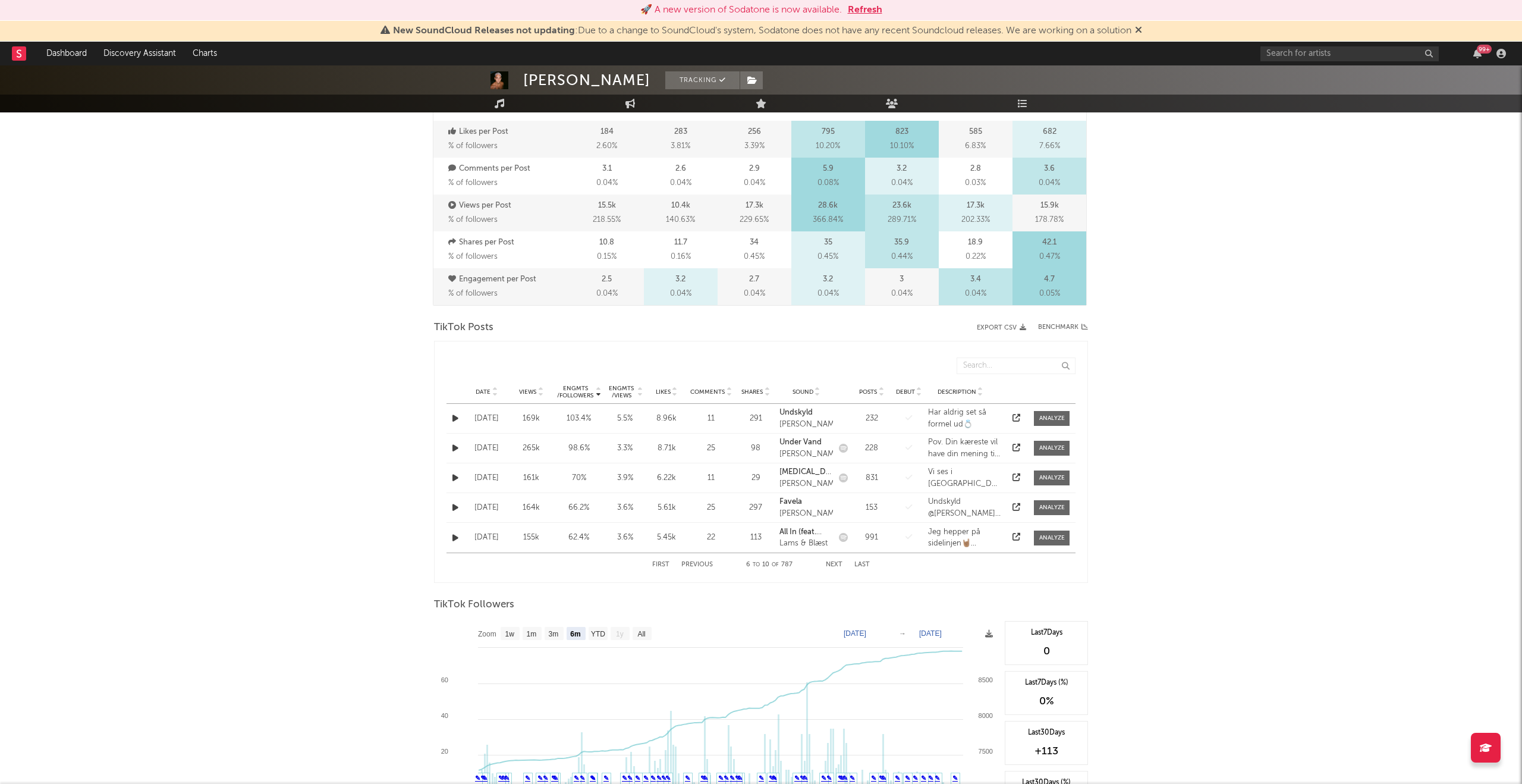
scroll to position [394, 0]
click at [1016, 512] on icon at bounding box center [1017, 512] width 8 height 8
click at [1018, 539] on icon at bounding box center [1017, 541] width 8 height 8
